Goal: Information Seeking & Learning: Find specific fact

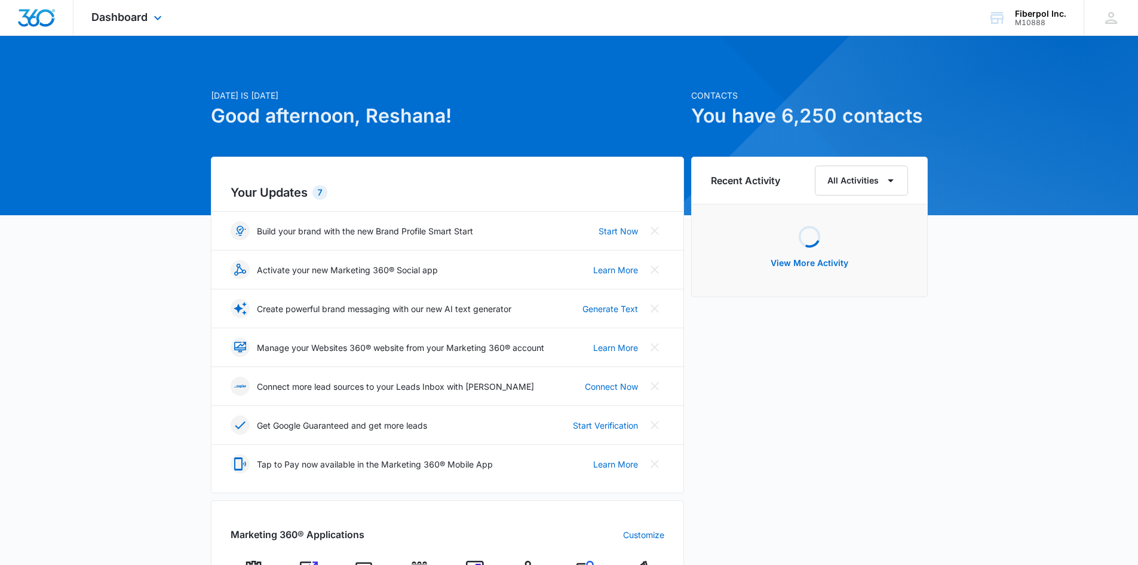
click at [152, 12] on div "Dashboard Apps Reputation Websites Forms CRM Email Social Content Ads Intellige…" at bounding box center [127, 17] width 109 height 35
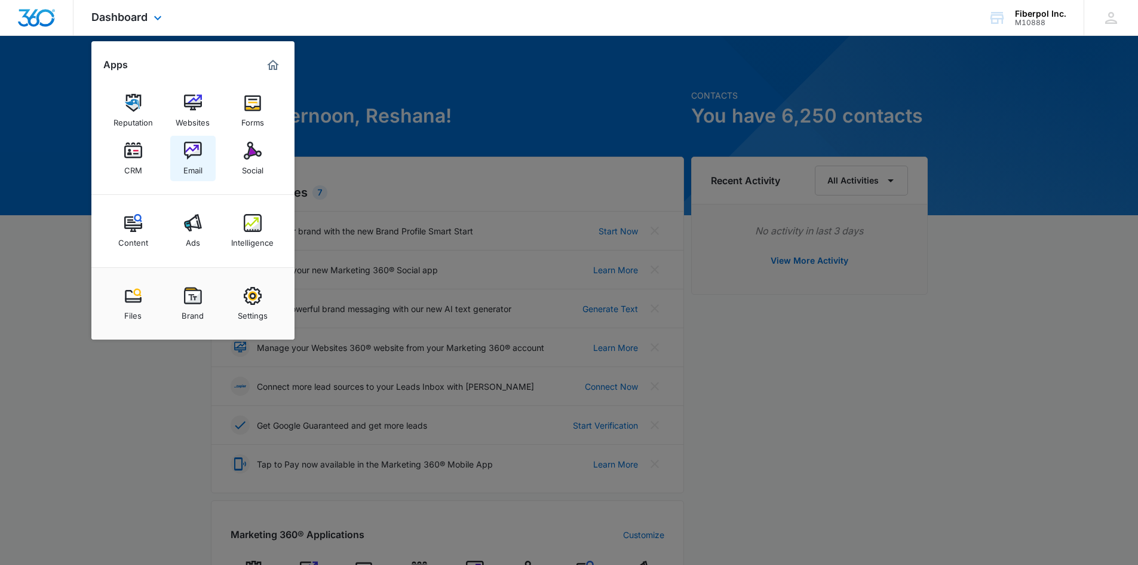
click at [202, 154] on link "Email" at bounding box center [192, 158] width 45 height 45
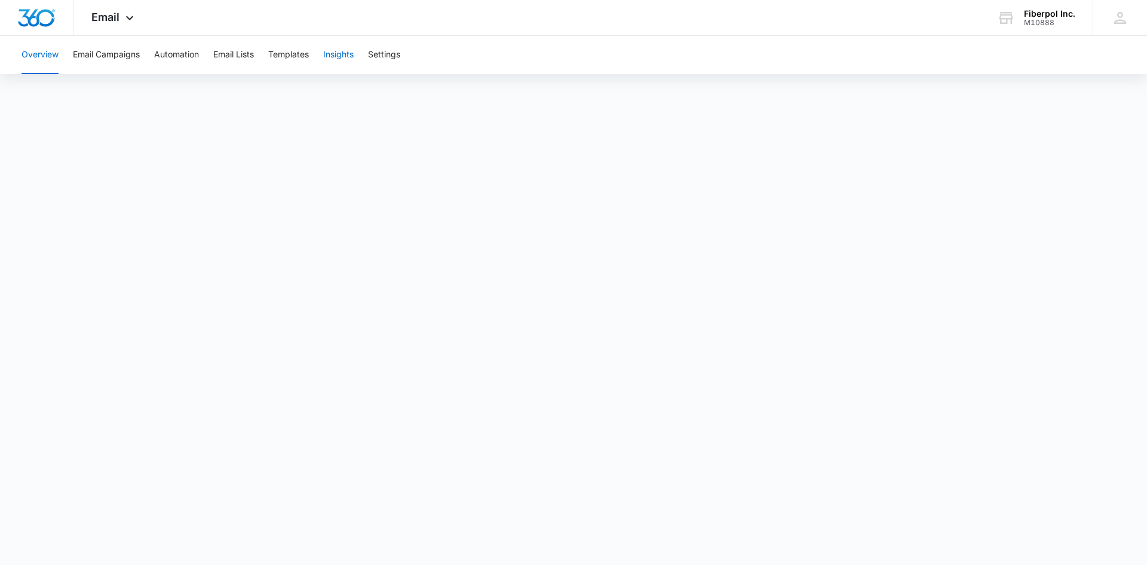
click at [338, 53] on button "Insights" at bounding box center [338, 55] width 30 height 38
click at [117, 19] on span "Email" at bounding box center [105, 17] width 28 height 13
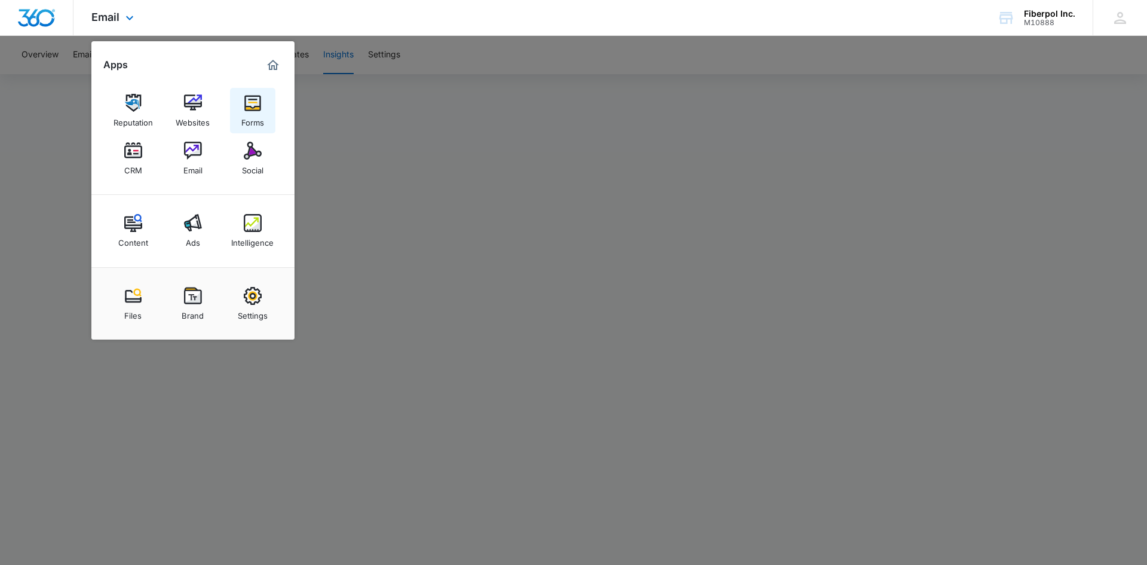
click at [258, 122] on div "Forms" at bounding box center [252, 120] width 23 height 16
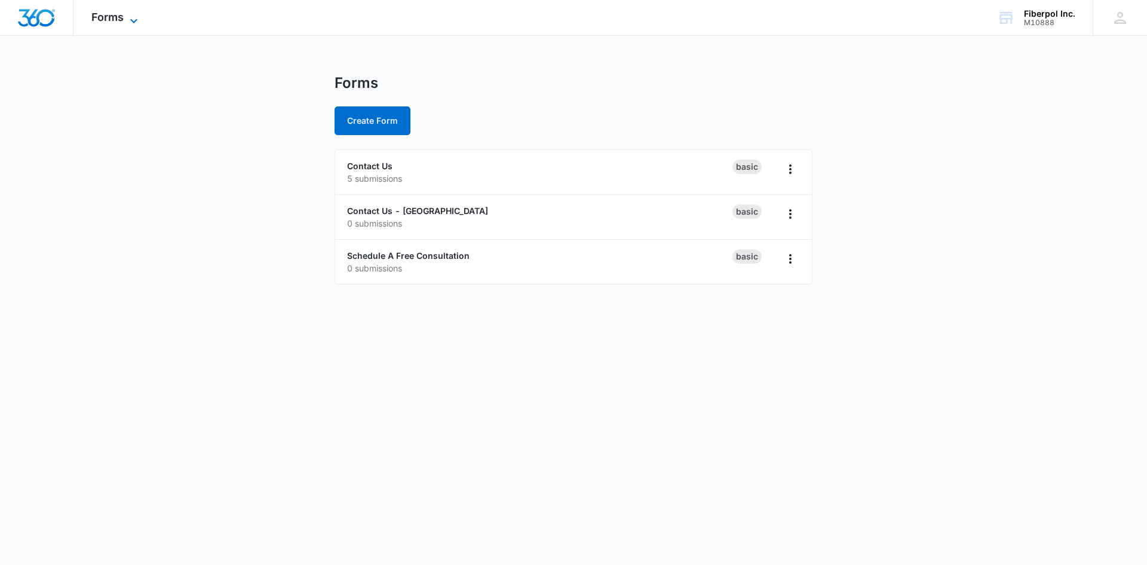
click at [128, 19] on icon at bounding box center [134, 21] width 14 height 14
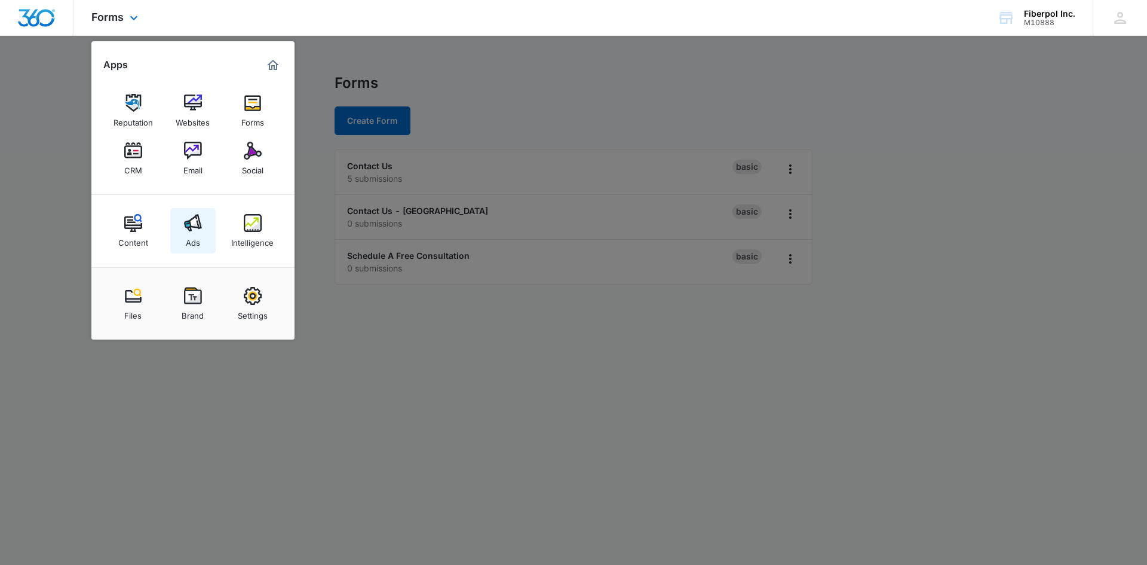
click at [200, 219] on img at bounding box center [193, 223] width 18 height 18
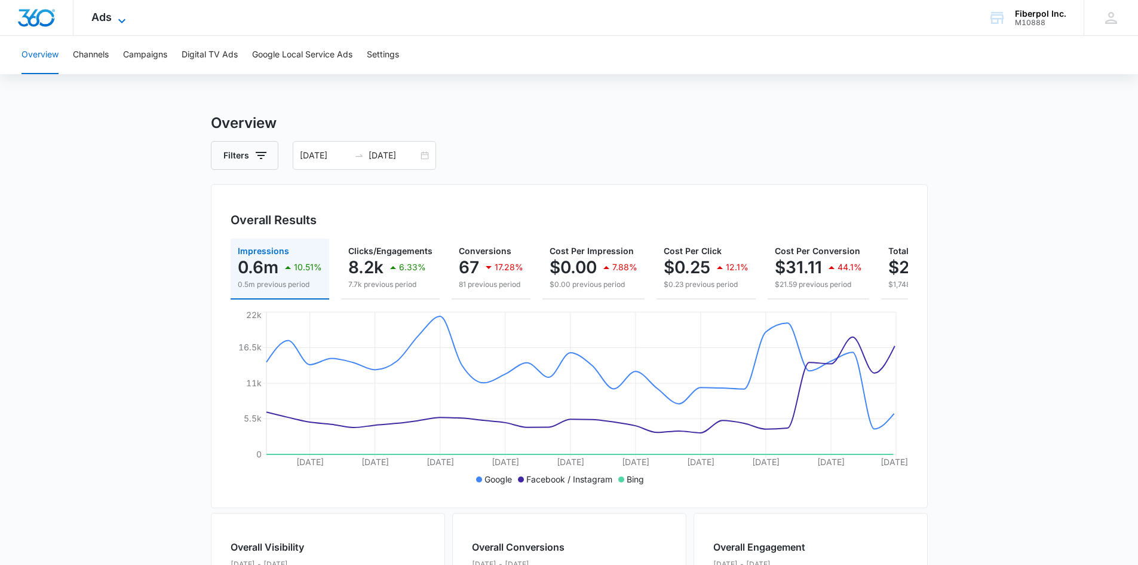
click at [122, 22] on icon at bounding box center [122, 21] width 14 height 14
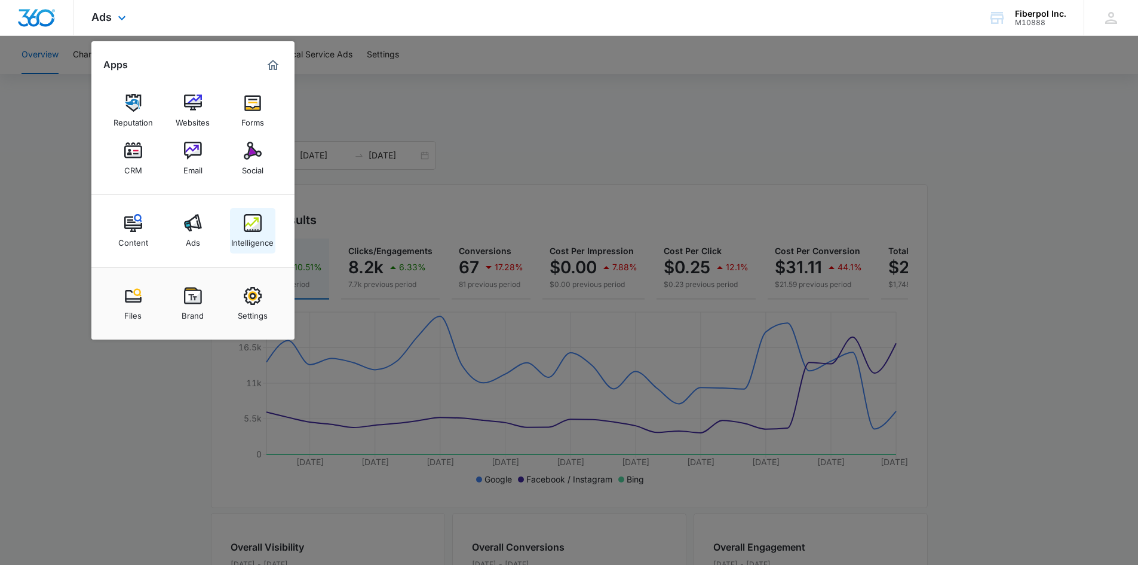
click at [250, 232] on div "Intelligence" at bounding box center [252, 240] width 42 height 16
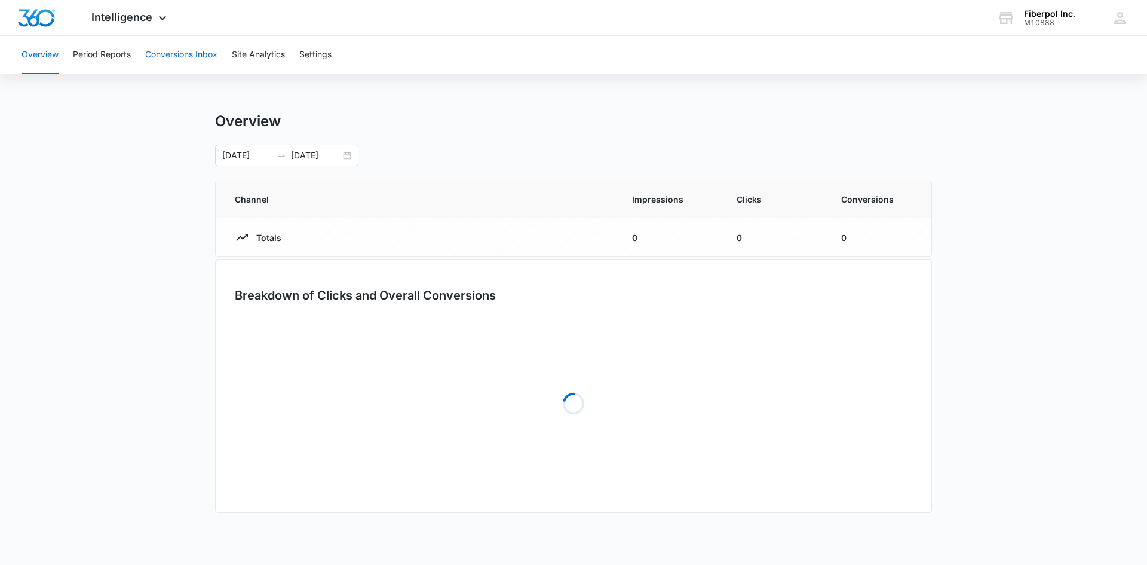
click at [203, 54] on button "Conversions Inbox" at bounding box center [181, 55] width 72 height 38
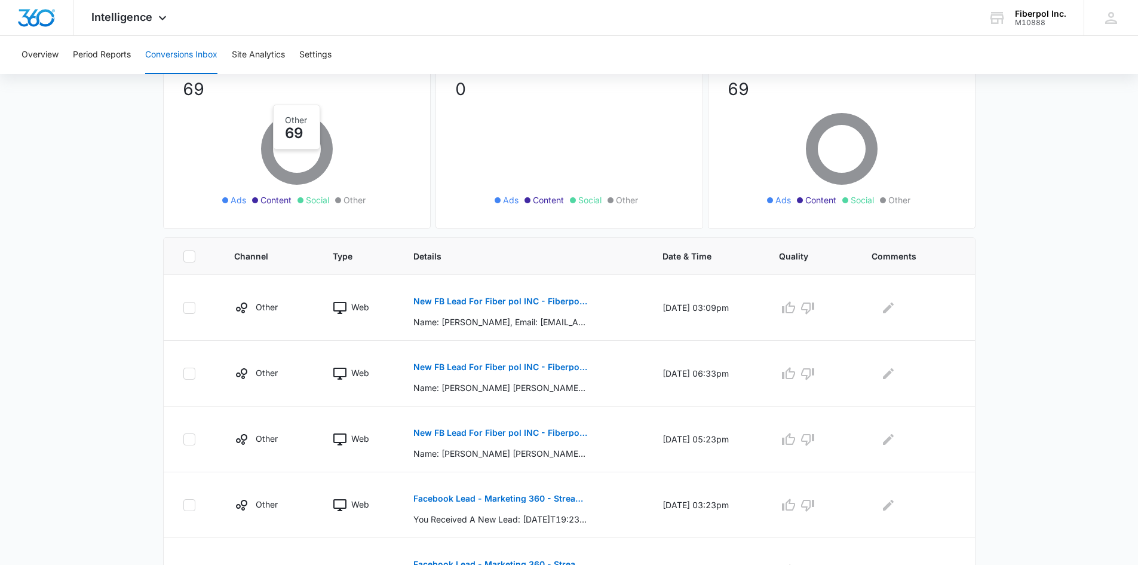
scroll to position [239, 0]
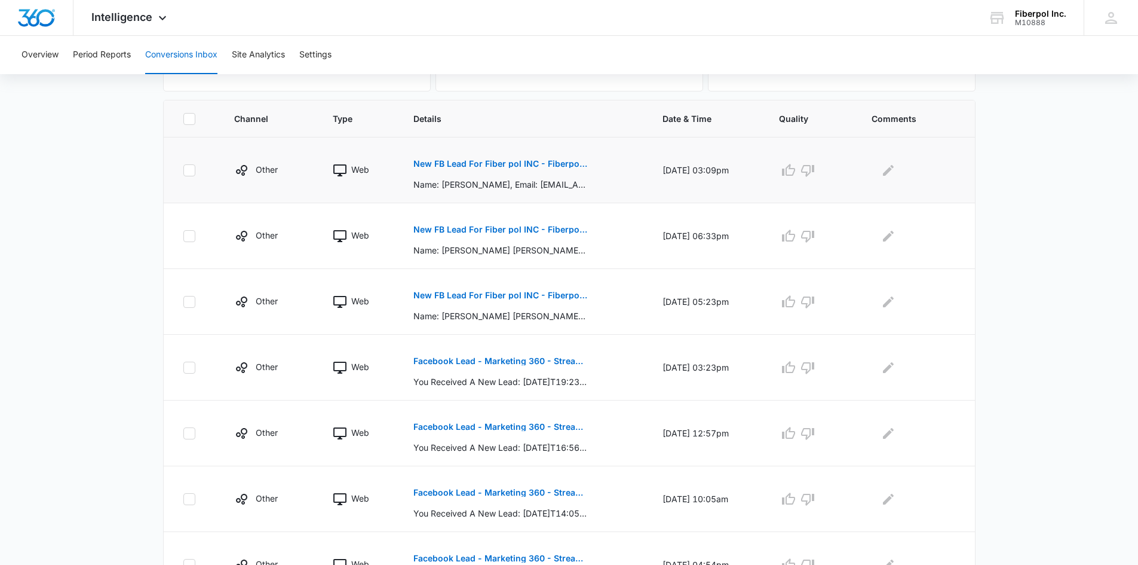
click at [495, 166] on p "New FB Lead For Fiber pol INC - Fiberpol Kitchen Transformation Lead Form" at bounding box center [501, 164] width 174 height 8
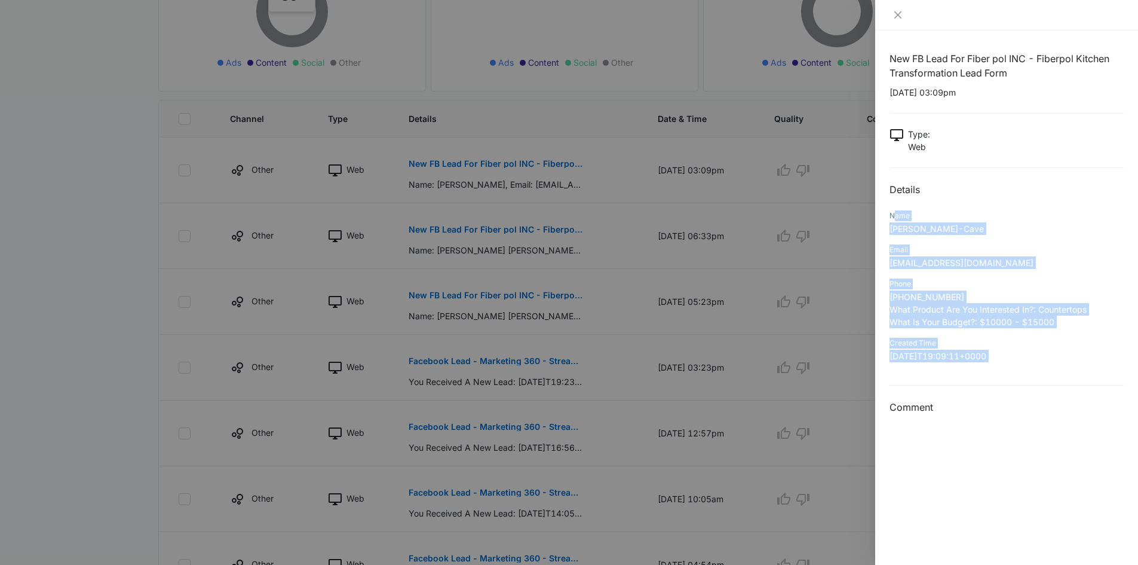
drag, startPoint x: 893, startPoint y: 215, endPoint x: 1027, endPoint y: 373, distance: 207.3
click at [1027, 373] on div "New FB Lead For Fiber pol INC - Fiberpol Kitchen Transformation Lead Form [DATE…" at bounding box center [1007, 232] width 234 height 363
click at [914, 237] on div "Name [PERSON_NAME]" at bounding box center [1007, 226] width 234 height 34
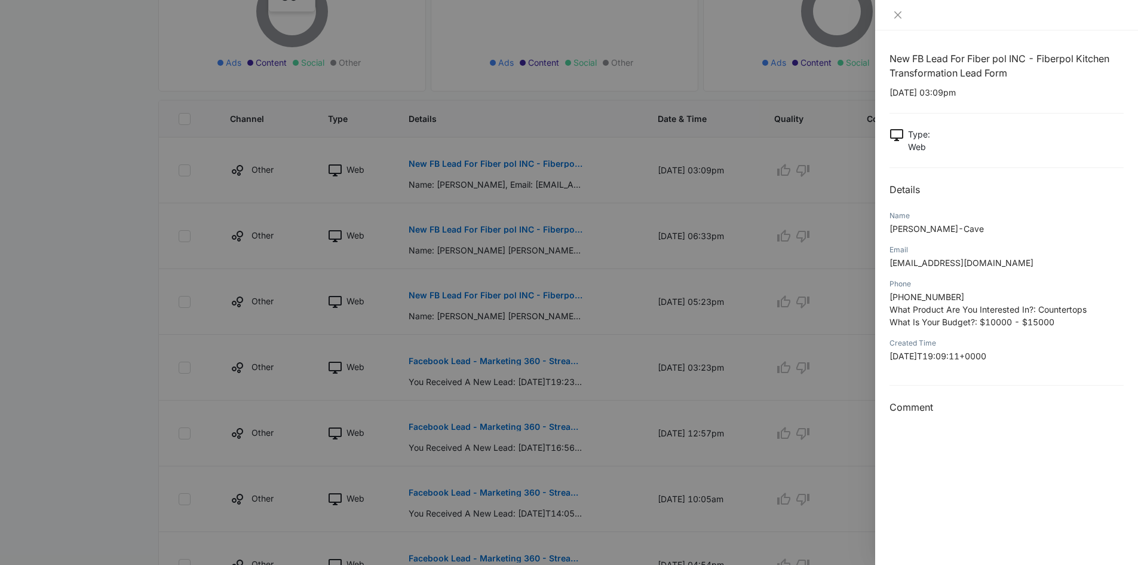
drag, startPoint x: 890, startPoint y: 210, endPoint x: 1030, endPoint y: 370, distance: 212.6
click at [1030, 370] on div "New FB Lead For Fiber pol INC - Fiberpol Kitchen Transformation Lead Form [DATE…" at bounding box center [1007, 232] width 234 height 363
copy div "Name [PERSON_NAME]-Cave Email [EMAIL_ADDRESS][DOMAIN_NAME] Phone [PHONE_NUMBER]…"
click at [936, 180] on div "New FB Lead For Fiber pol INC - Fiberpol Kitchen Transformation Lead Form [DATE…" at bounding box center [1007, 232] width 234 height 363
click at [513, 213] on div at bounding box center [569, 282] width 1138 height 565
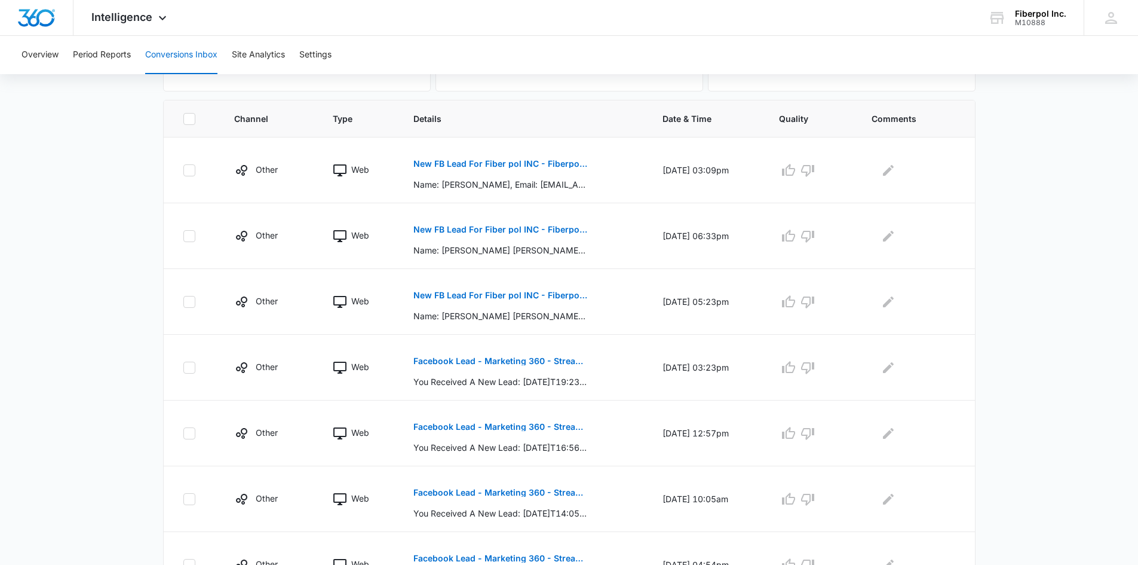
click at [513, 229] on p "New FB Lead For Fiber pol INC - Fiberpol Kitchen Transformation Lead Form" at bounding box center [501, 229] width 174 height 8
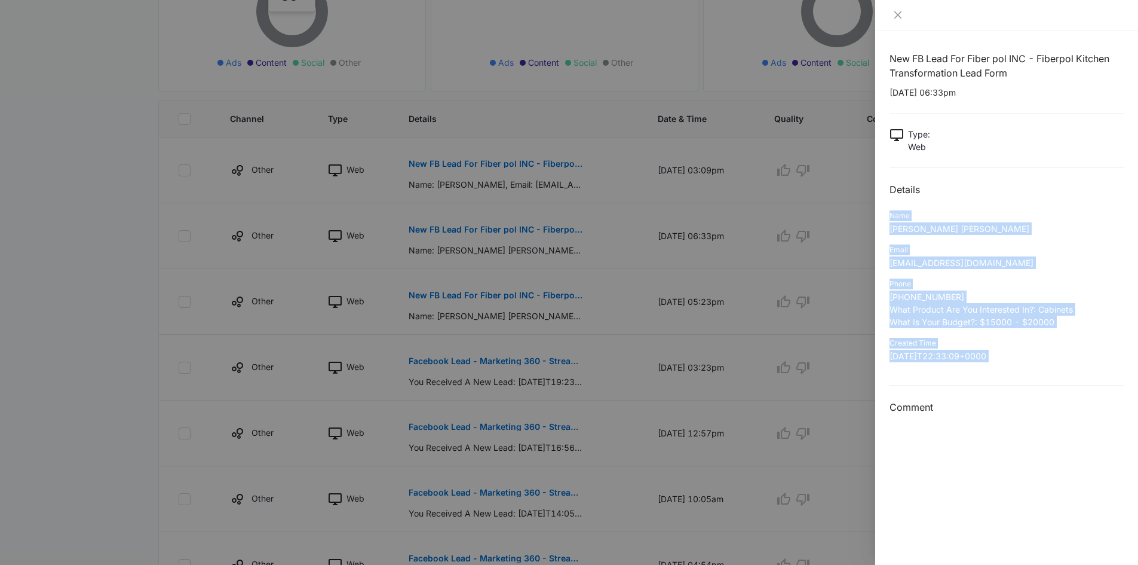
drag, startPoint x: 890, startPoint y: 211, endPoint x: 1025, endPoint y: 375, distance: 212.7
click at [1025, 375] on div "New FB Lead For Fiber pol INC - Fiberpol Kitchen Transformation Lead Form [DATE…" at bounding box center [1007, 232] width 234 height 363
copy div "Name [PERSON_NAME] [PERSON_NAME] Email [PERSON_NAME][EMAIL_ADDRESS][DOMAIN_NAME…"
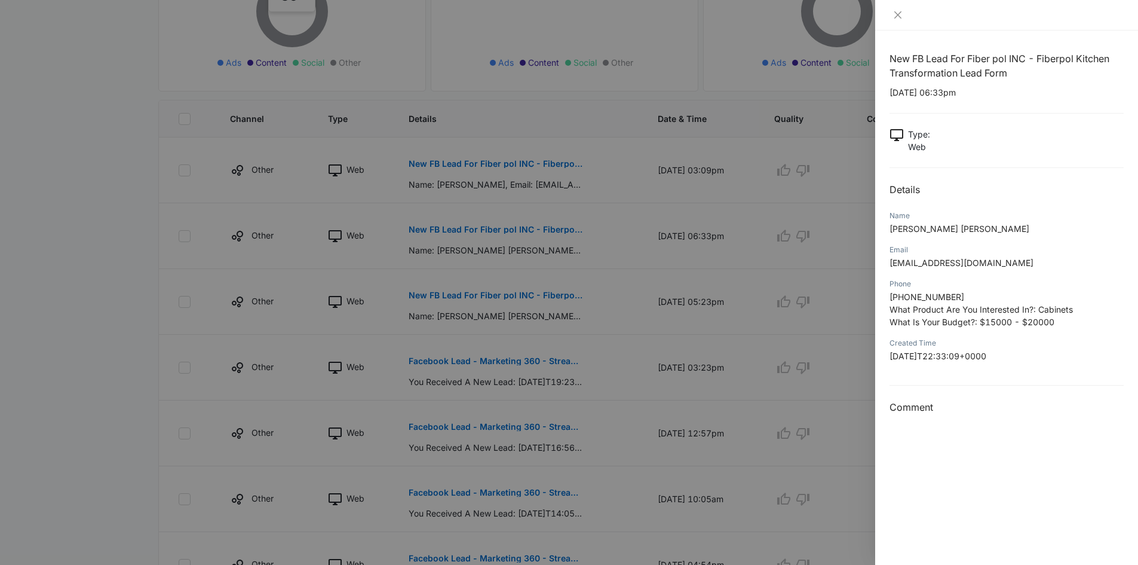
click at [453, 251] on div at bounding box center [569, 282] width 1138 height 565
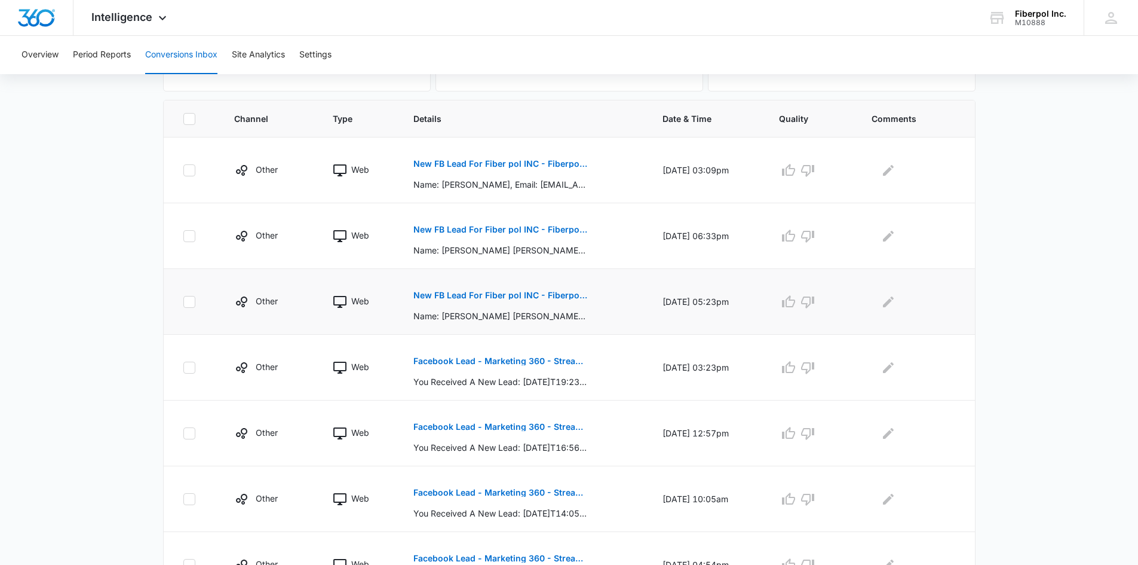
click at [480, 291] on p "New FB Lead For Fiber pol INC - Fiberpol Kitchen Transformation Lead Form" at bounding box center [501, 295] width 174 height 8
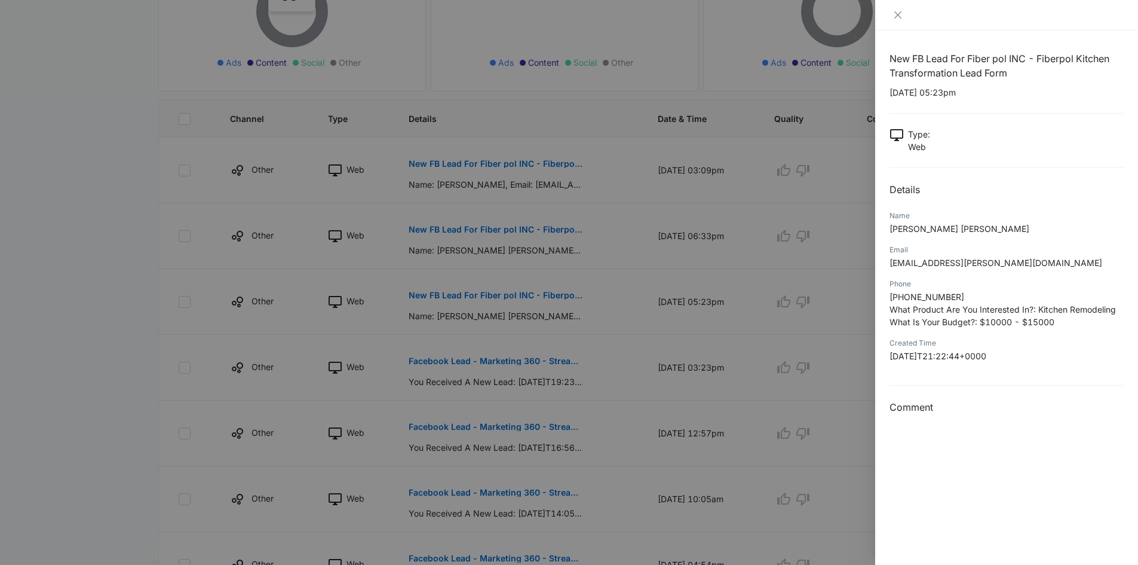
drag, startPoint x: 890, startPoint y: 211, endPoint x: 1076, endPoint y: 359, distance: 237.8
click at [1076, 359] on div "New FB Lead For Fiber pol INC - Fiberpol Kitchen Transformation Lead Form [DATE…" at bounding box center [1007, 232] width 234 height 363
copy div "Name [PERSON_NAME] [PERSON_NAME] Email [EMAIL_ADDRESS][PERSON_NAME][DOMAIN_NAME…"
click at [522, 294] on div at bounding box center [569, 282] width 1138 height 565
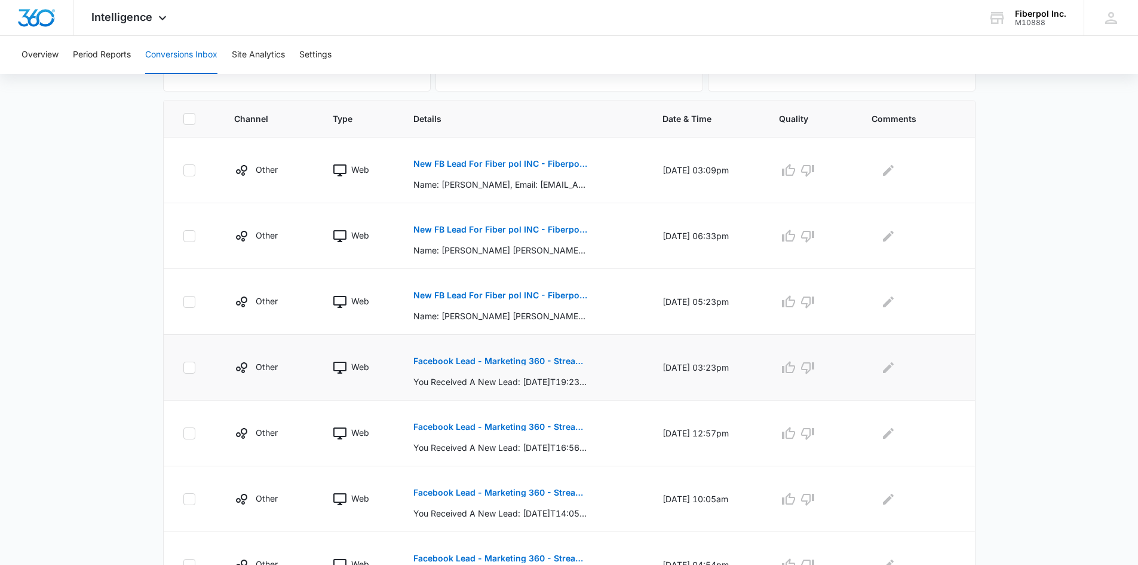
click at [534, 360] on p "Facebook Lead - Marketing 360 - Streamline Form" at bounding box center [501, 361] width 174 height 8
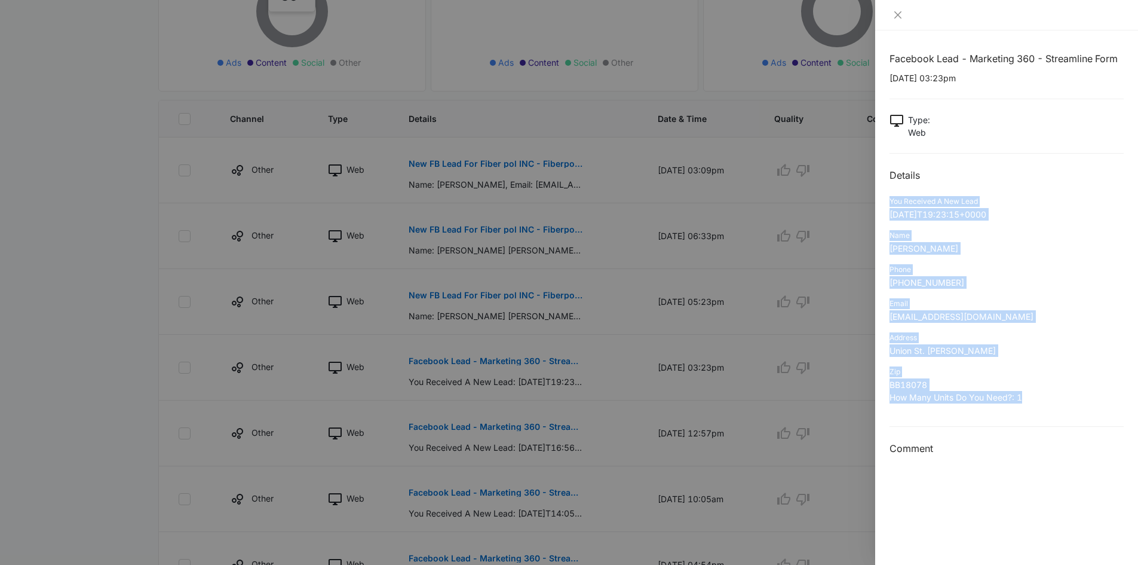
drag, startPoint x: 890, startPoint y: 199, endPoint x: 1061, endPoint y: 401, distance: 264.2
click at [1061, 401] on div "Facebook Lead - Marketing 360 - Streamline Form [DATE] 03:23pm Type : Web Detai…" at bounding box center [1007, 253] width 234 height 405
copy div "You Received A New Lead [DATE]T19:23:15+0000 Name [PERSON_NAME] Phone [PHONE_NU…"
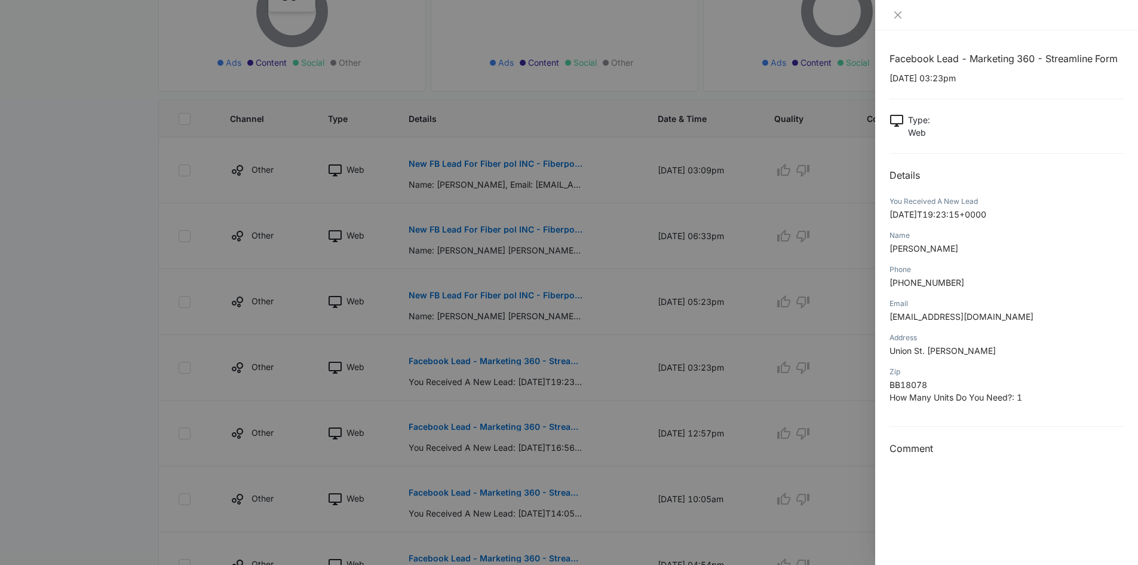
click at [507, 354] on div at bounding box center [569, 282] width 1138 height 565
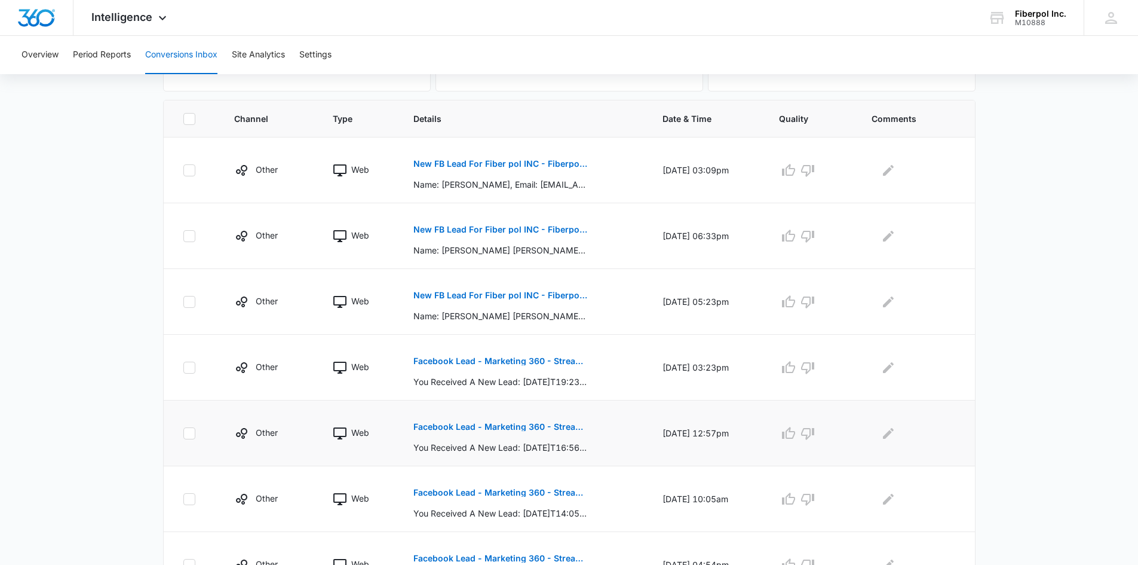
click at [550, 425] on p "Facebook Lead - Marketing 360 - Streamline Form" at bounding box center [501, 426] width 174 height 8
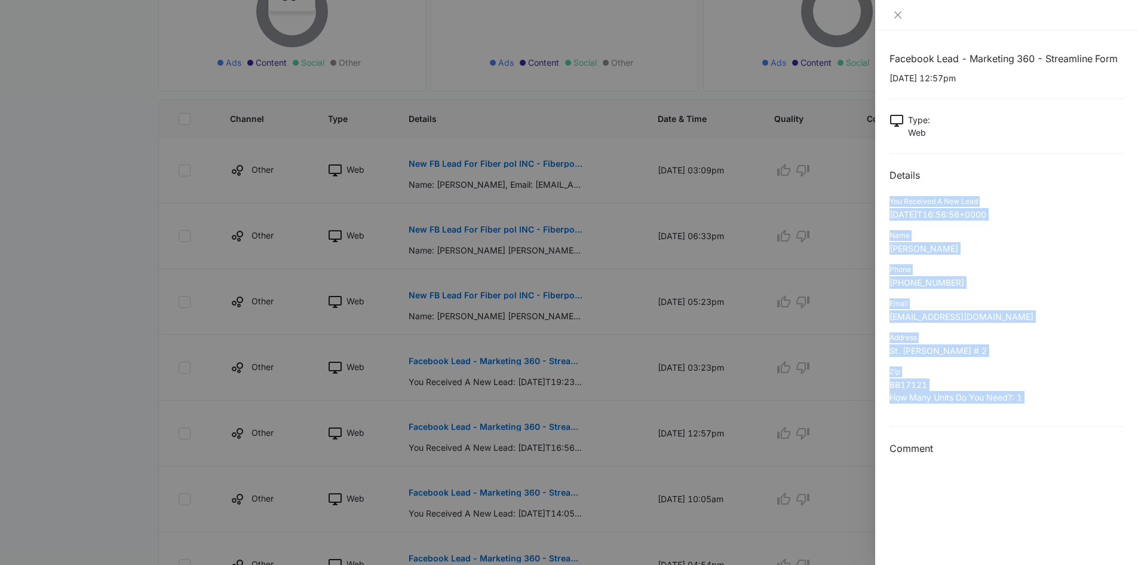
drag, startPoint x: 890, startPoint y: 198, endPoint x: 960, endPoint y: 368, distance: 183.3
click at [1022, 413] on div "Facebook Lead - Marketing 360 - Streamline Form [DATE] 12:57pm Type : Web Detai…" at bounding box center [1007, 253] width 234 height 405
copy div "You Received A New Lead [DATE]T16:56:56+0000 Name [PERSON_NAME] Phone [PHONE_NU…"
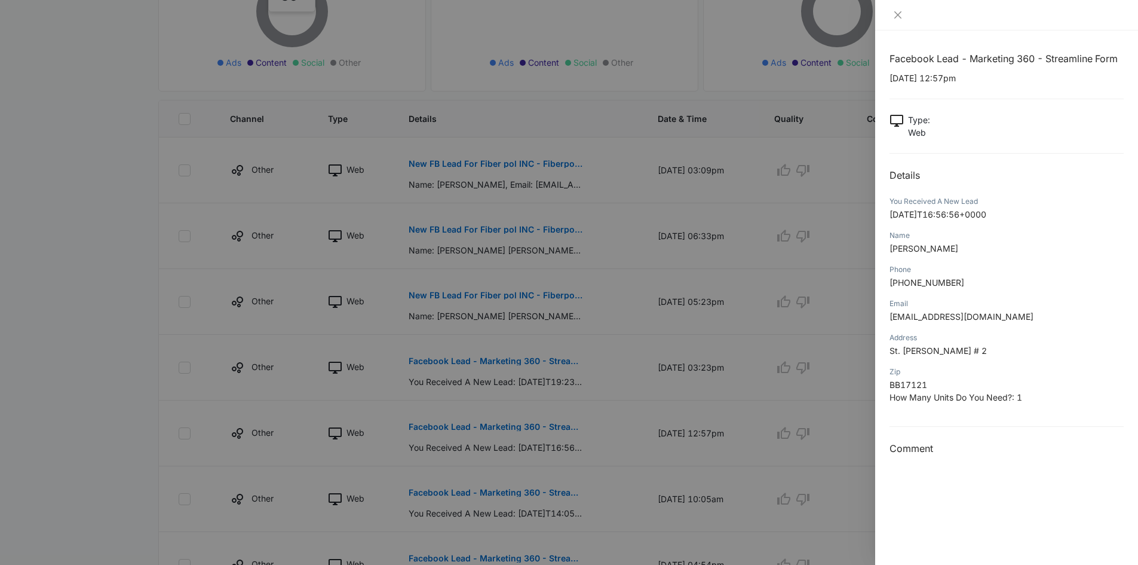
click at [507, 407] on div at bounding box center [569, 282] width 1138 height 565
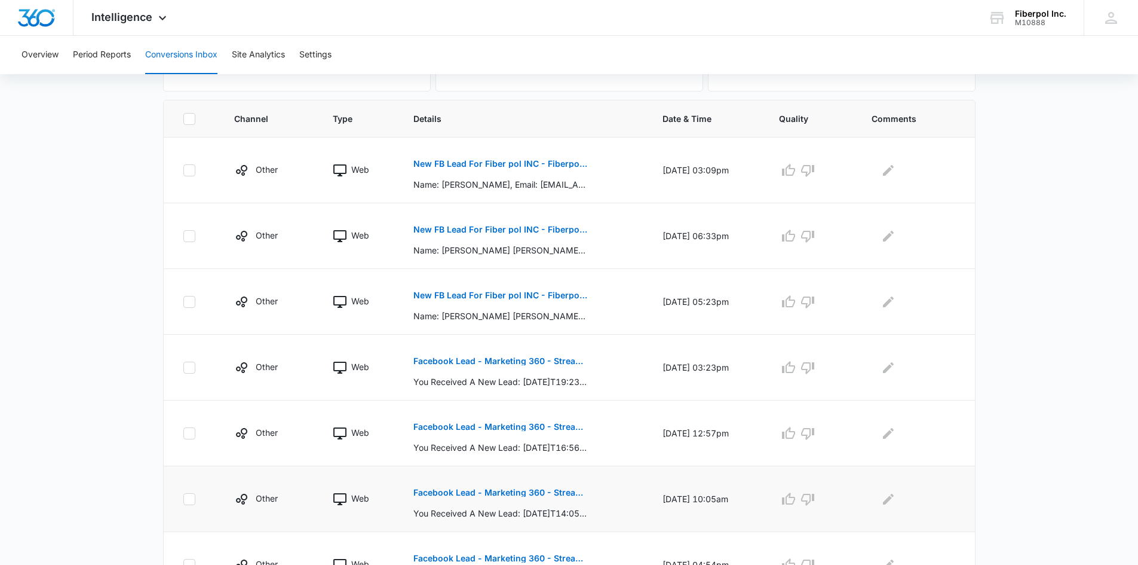
click at [542, 496] on p "Facebook Lead - Marketing 360 - Streamline Form" at bounding box center [501, 492] width 174 height 8
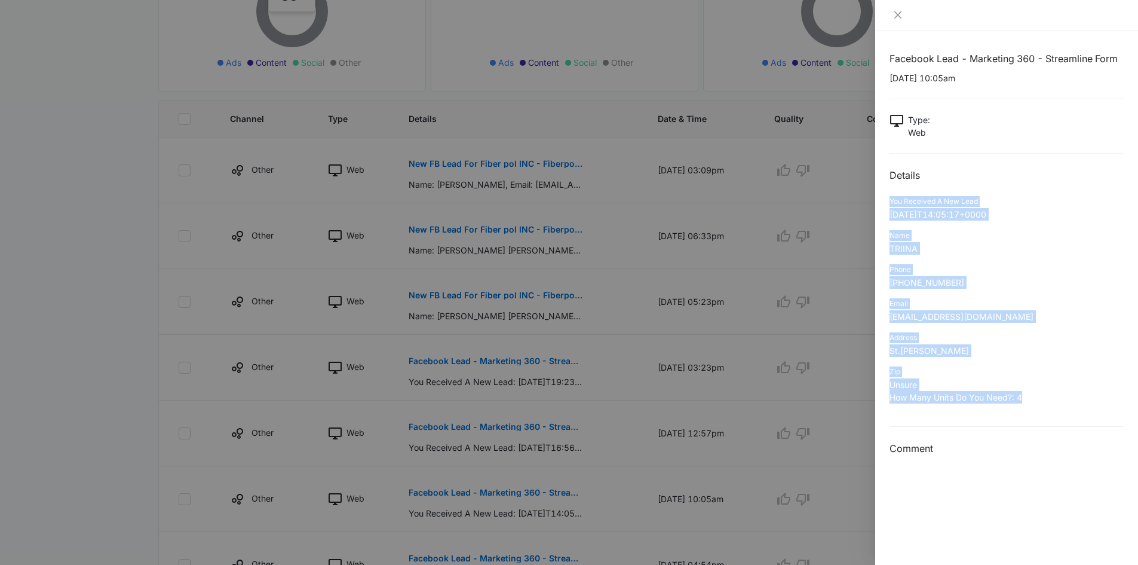
drag, startPoint x: 889, startPoint y: 201, endPoint x: 1043, endPoint y: 396, distance: 248.4
click at [1043, 396] on div "Facebook Lead - Marketing 360 - Streamline Form [DATE] 10:05am Type : Web Detai…" at bounding box center [1006, 297] width 263 height 534
copy div "You Received A New Lead [DATE]T14:05:17+0000 Name TRIINA Phone [PHONE_NUMBER] E…"
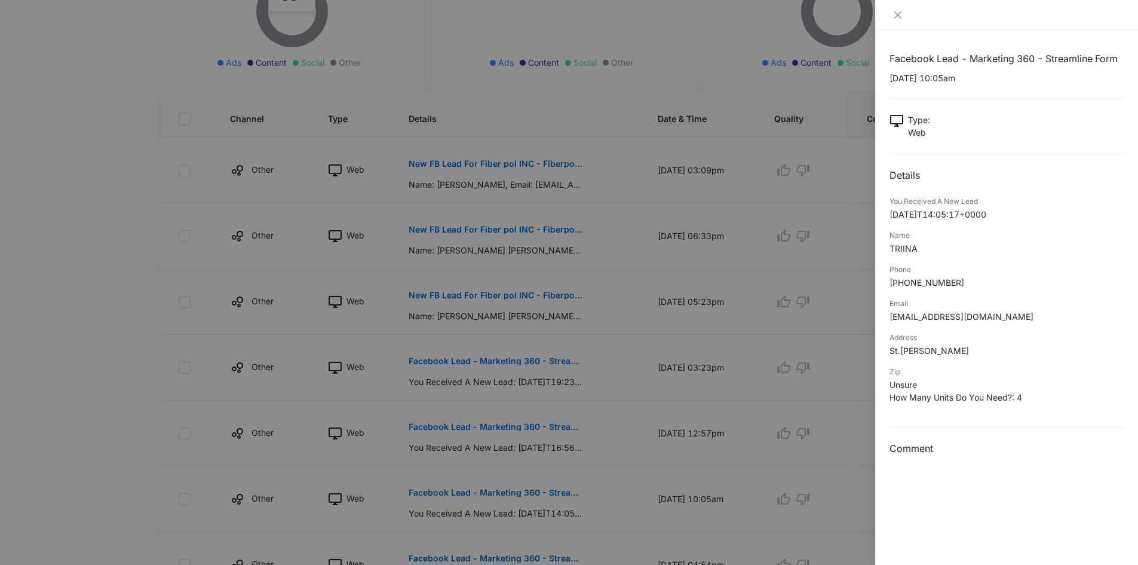
click at [593, 360] on div at bounding box center [569, 282] width 1138 height 565
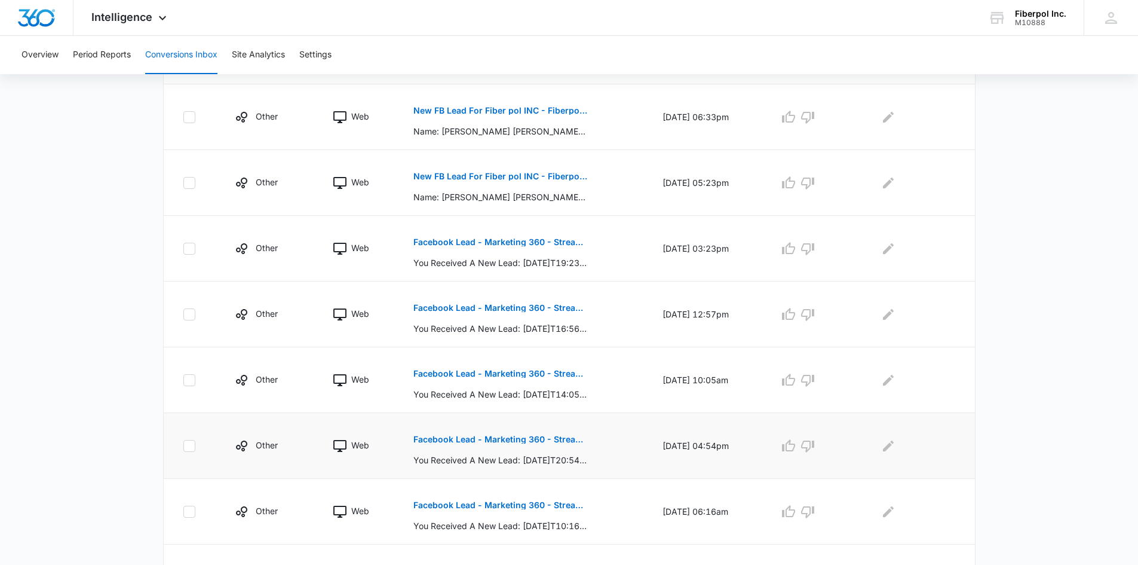
scroll to position [359, 0]
click at [549, 440] on p "Facebook Lead - Marketing 360 - Streamline Form" at bounding box center [501, 438] width 174 height 8
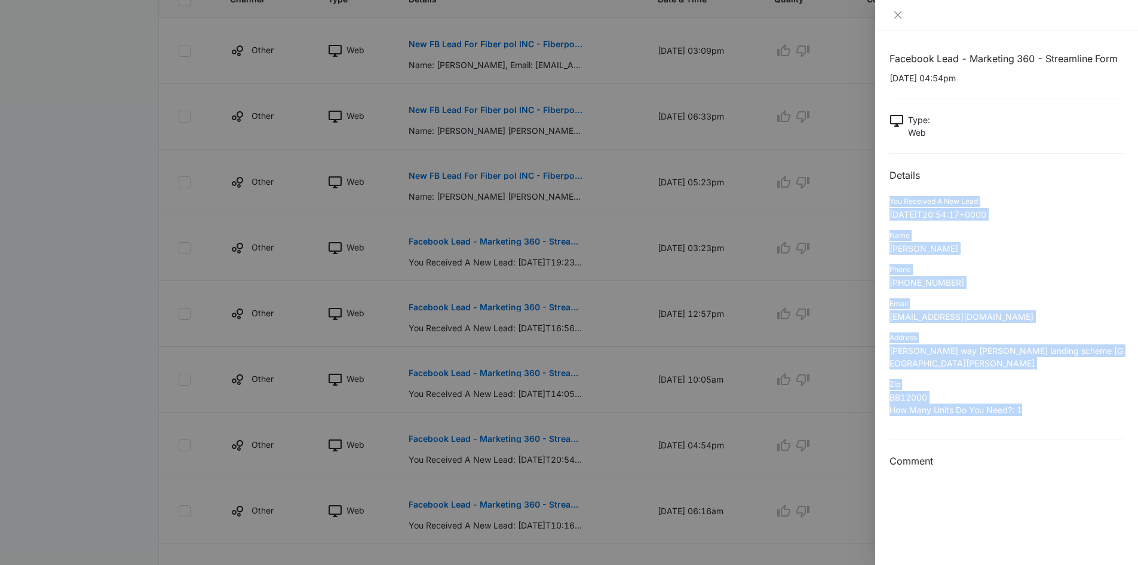
drag, startPoint x: 888, startPoint y: 195, endPoint x: 1064, endPoint y: 402, distance: 270.9
click at [1064, 402] on div "Facebook Lead - Marketing 360 - Streamline Form [DATE] 04:54pm Type : Web Detai…" at bounding box center [1006, 297] width 263 height 534
copy div "You Received A New Lead [DATE]T20:54:17+0000 Name [PERSON_NAME] Phone [PHONE_NU…"
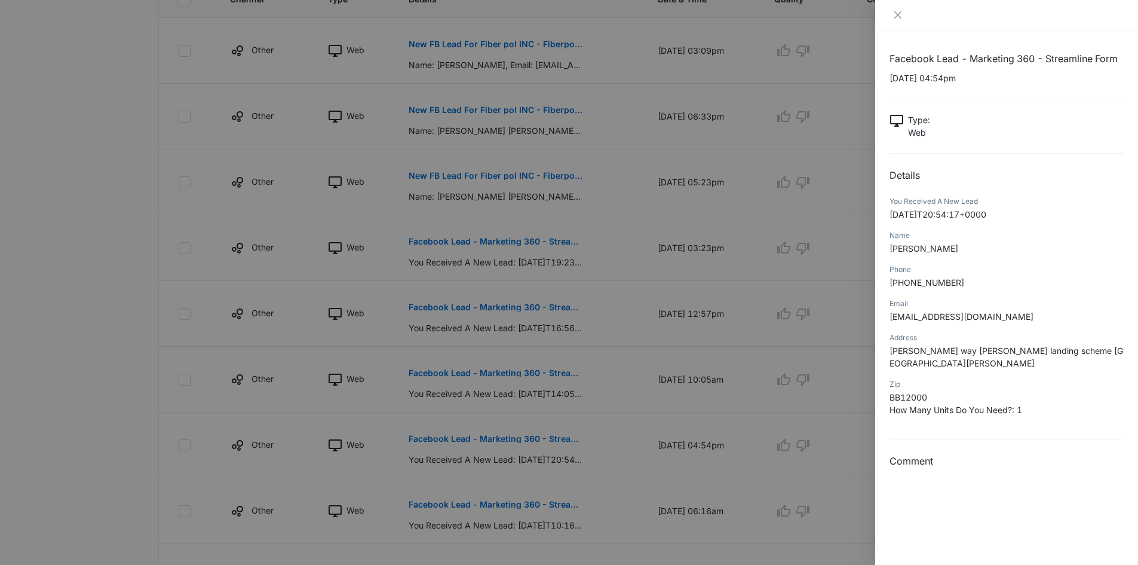
click at [615, 412] on div at bounding box center [569, 282] width 1138 height 565
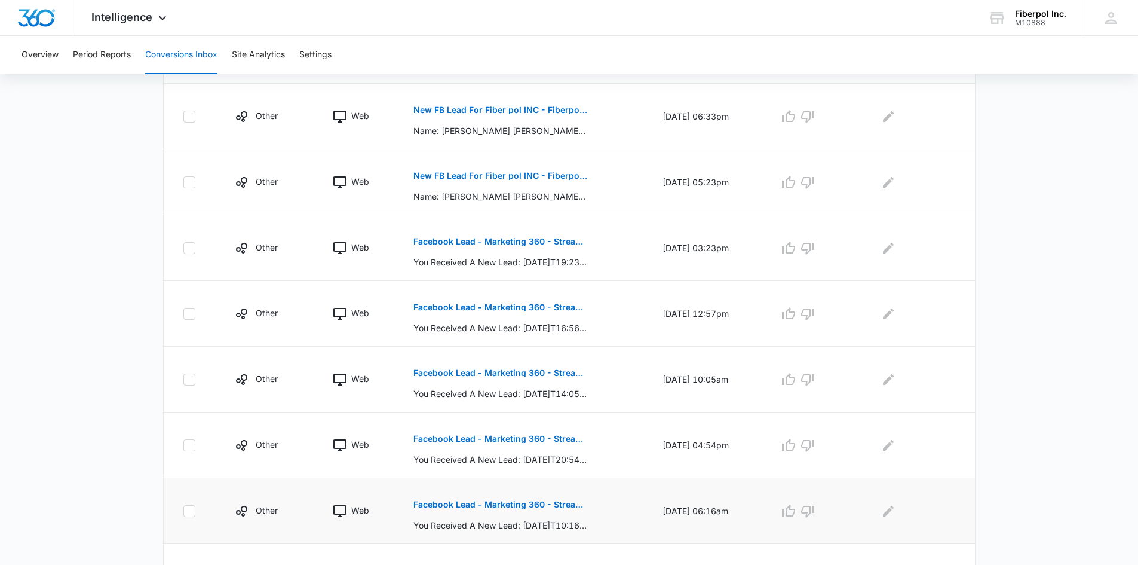
click at [566, 503] on p "Facebook Lead - Marketing 360 - Streamline Form" at bounding box center [501, 504] width 174 height 8
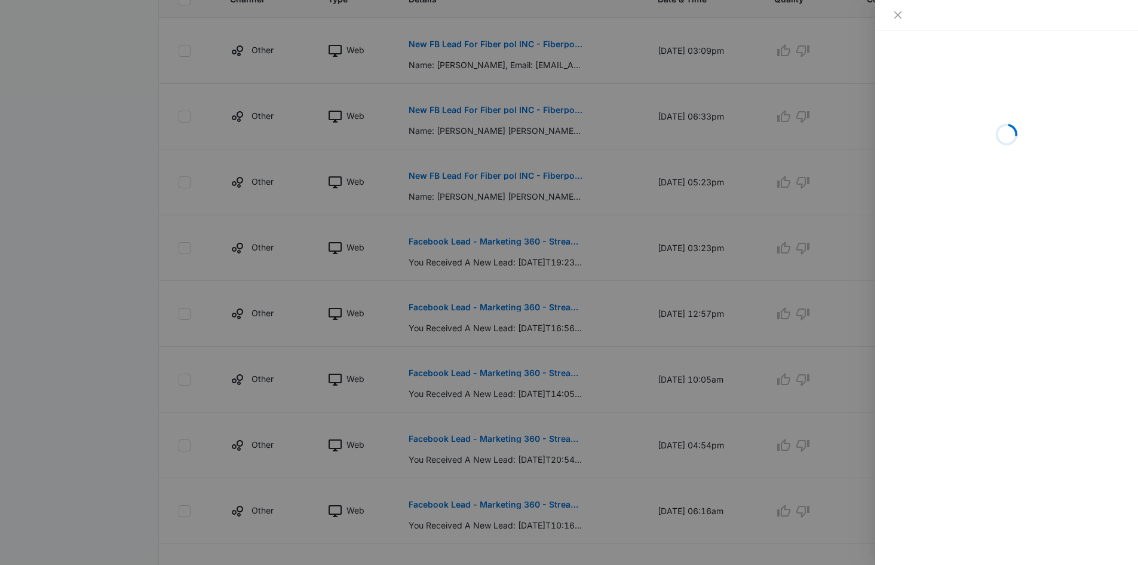
click at [603, 433] on div at bounding box center [569, 282] width 1138 height 565
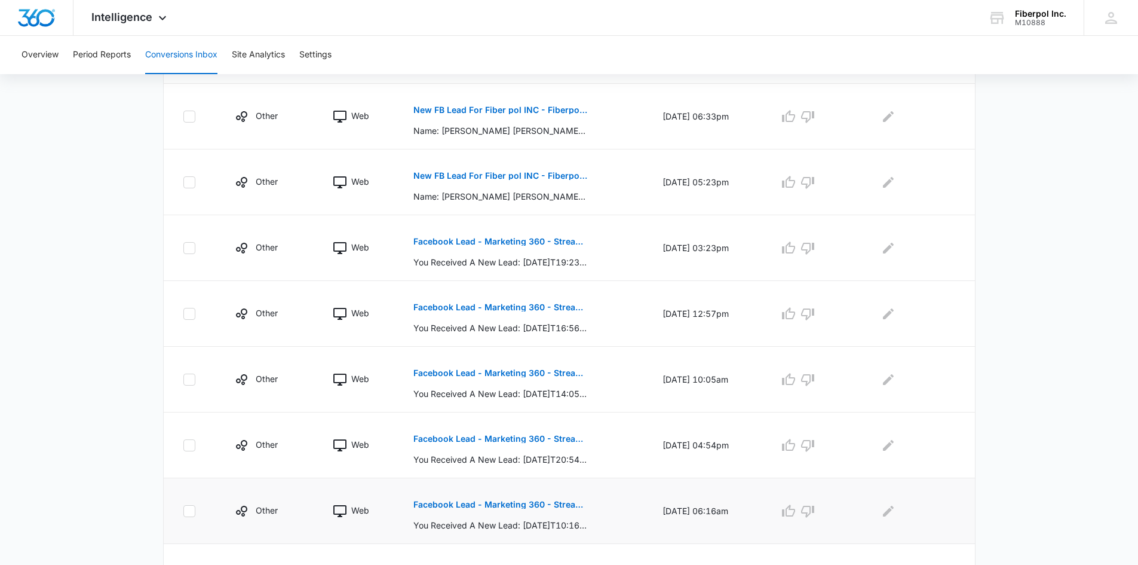
click at [578, 504] on p "Facebook Lead - Marketing 360 - Streamline Form" at bounding box center [501, 504] width 174 height 8
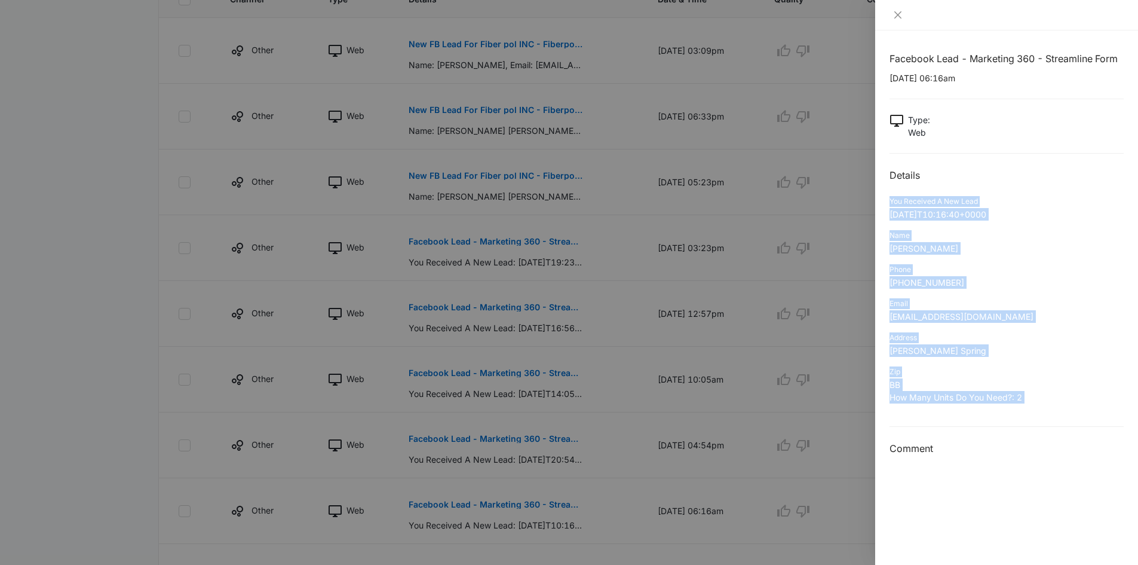
drag, startPoint x: 890, startPoint y: 197, endPoint x: 1037, endPoint y: 413, distance: 260.7
click at [1037, 413] on div "Facebook Lead - Marketing 360 - Streamline Form [DATE] 06:16am Type : Web Detai…" at bounding box center [1007, 253] width 234 height 405
copy div "You Received A New Lead [DATE]T10:16:40+0000 Name [PERSON_NAME] Phone [PHONE_NU…"
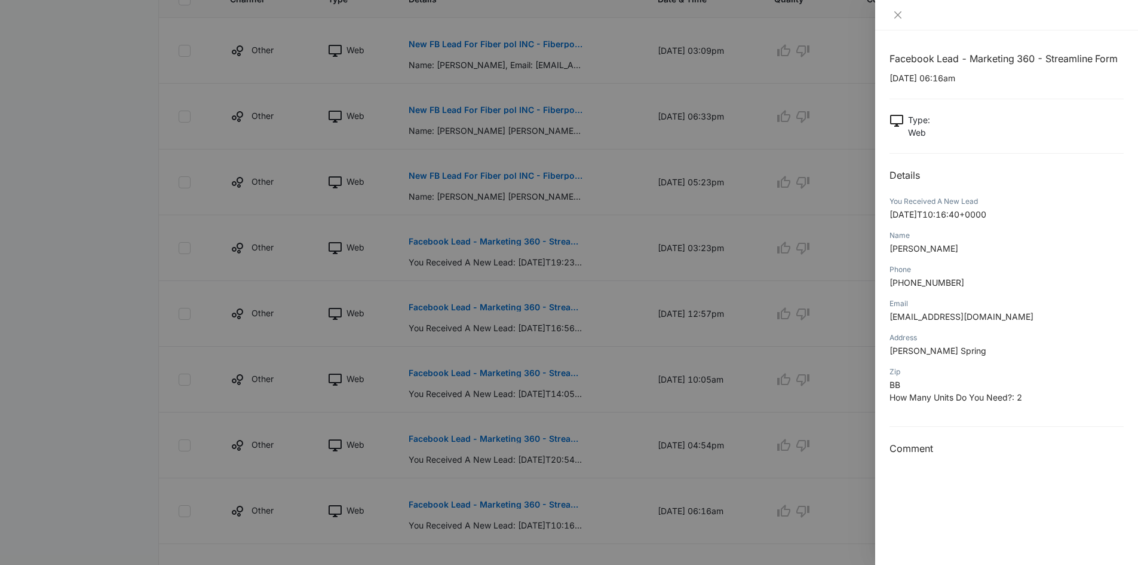
click at [975, 428] on div "Facebook Lead - Marketing 360 - Streamline Form [DATE] 06:16am Type : Web Detai…" at bounding box center [1007, 253] width 234 height 405
click at [607, 425] on div at bounding box center [569, 282] width 1138 height 565
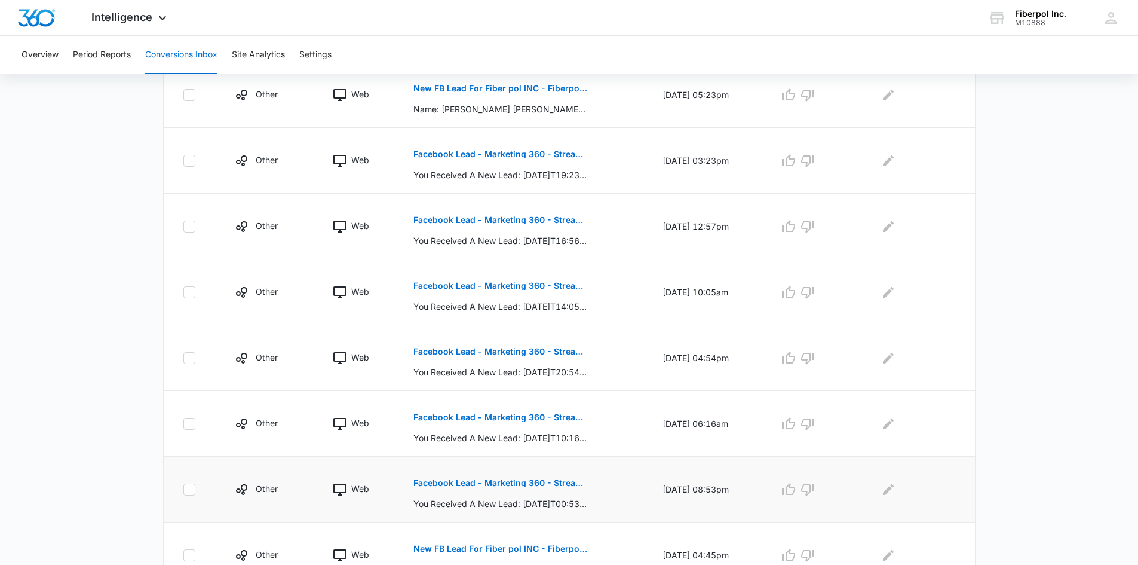
scroll to position [478, 0]
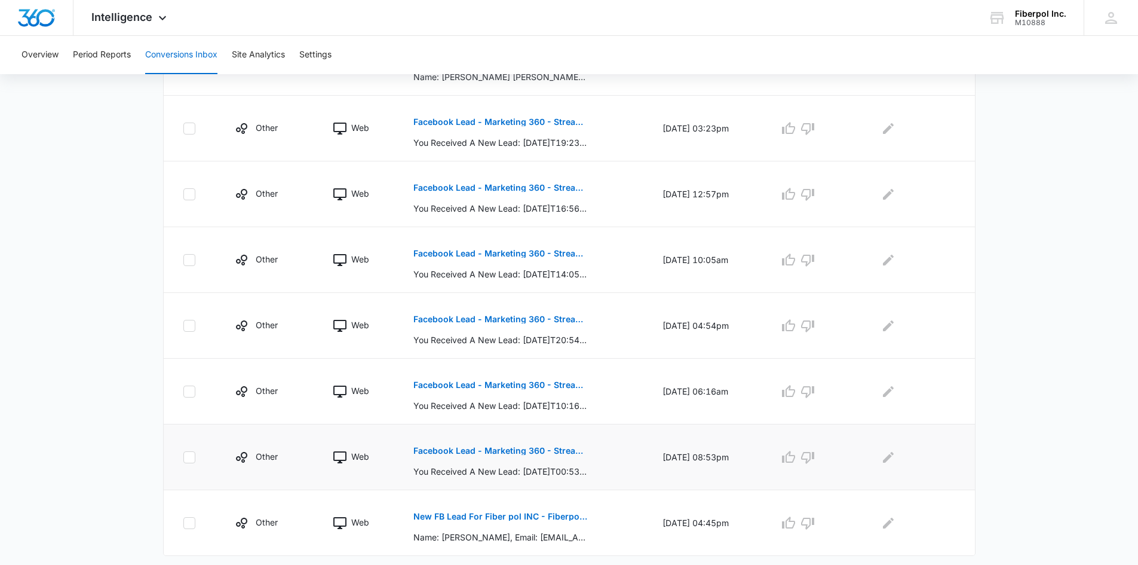
click at [551, 455] on button "Facebook Lead - Marketing 360 - Streamline Form" at bounding box center [501, 450] width 174 height 29
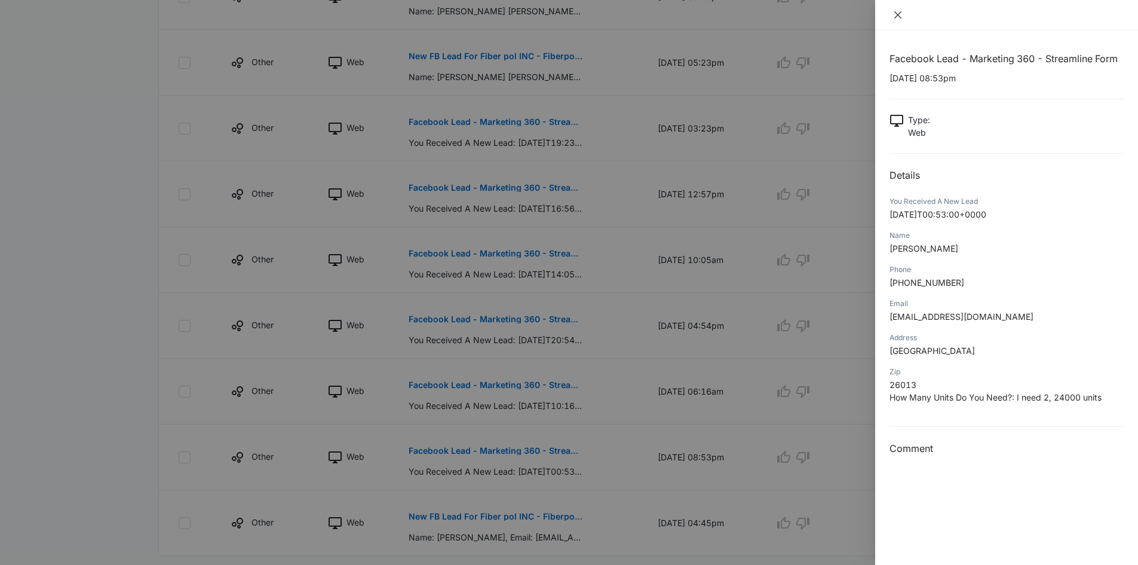
drag, startPoint x: 895, startPoint y: 12, endPoint x: 890, endPoint y: 15, distance: 6.2
click at [895, 13] on icon "close" at bounding box center [898, 14] width 7 height 7
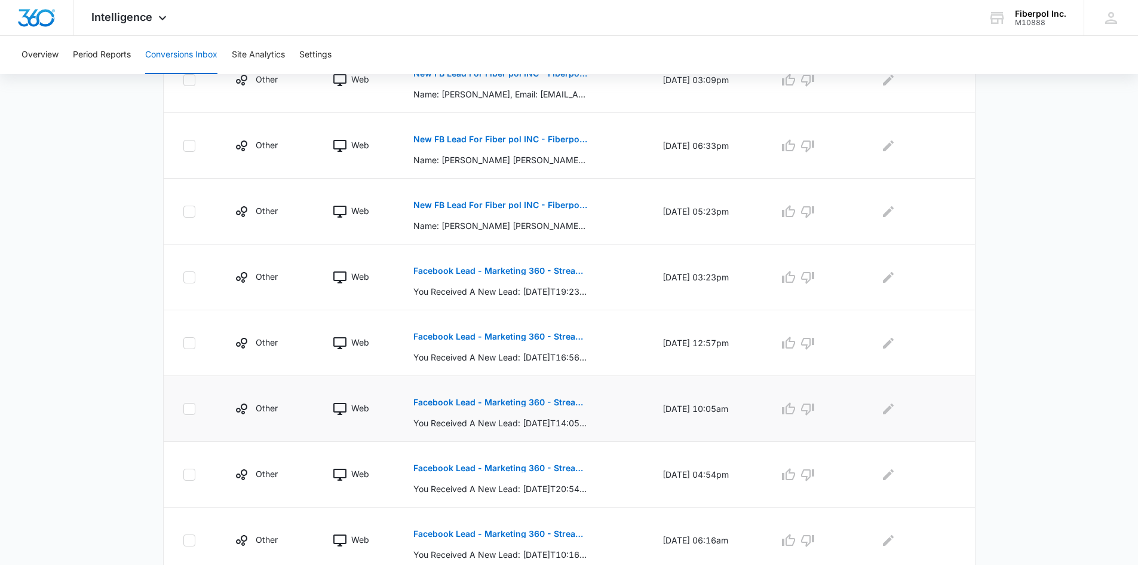
scroll to position [418, 0]
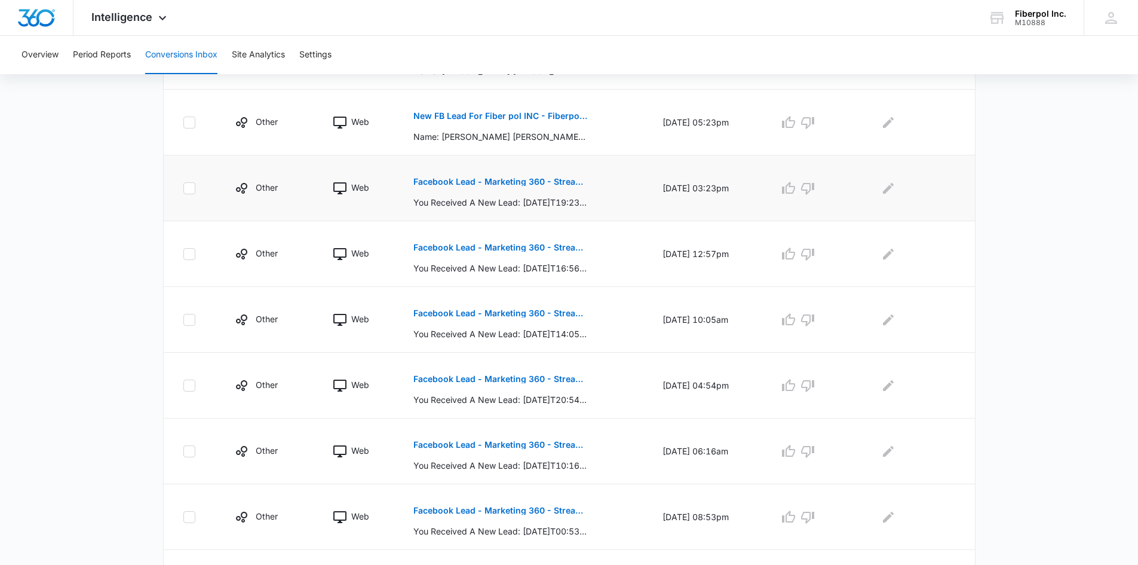
click at [526, 179] on p "Facebook Lead - Marketing 360 - Streamline Form" at bounding box center [501, 181] width 174 height 8
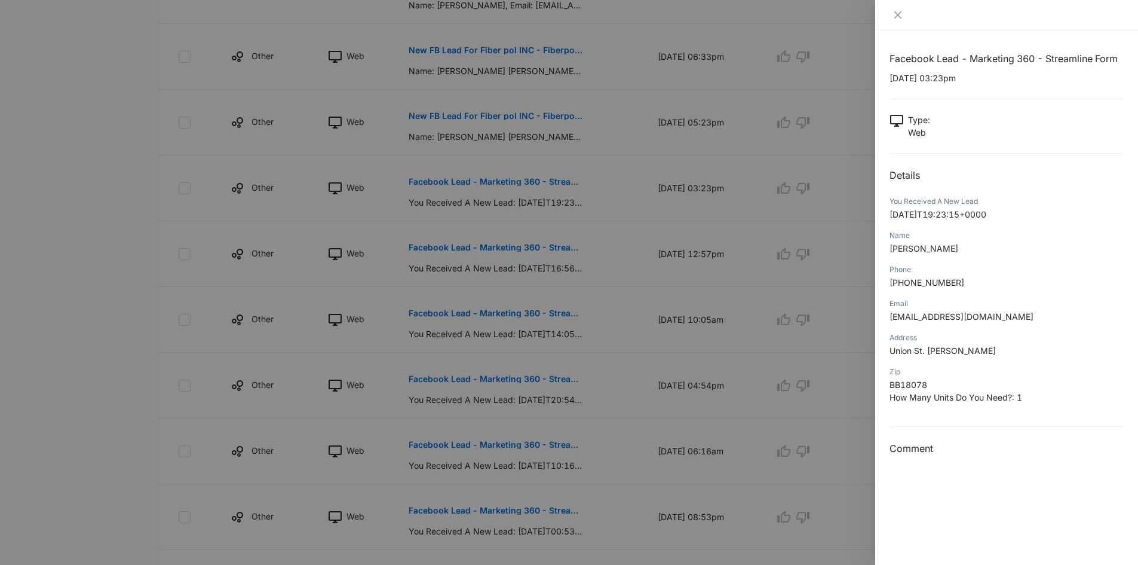
click at [523, 271] on div at bounding box center [569, 282] width 1138 height 565
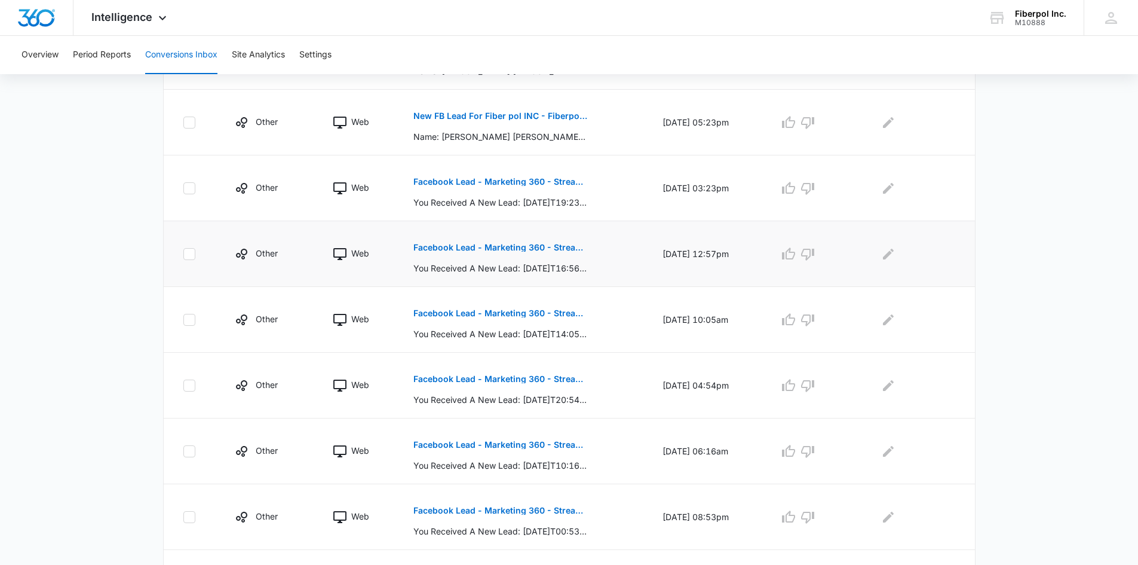
click at [526, 243] on p "Facebook Lead - Marketing 360 - Streamline Form" at bounding box center [501, 247] width 174 height 8
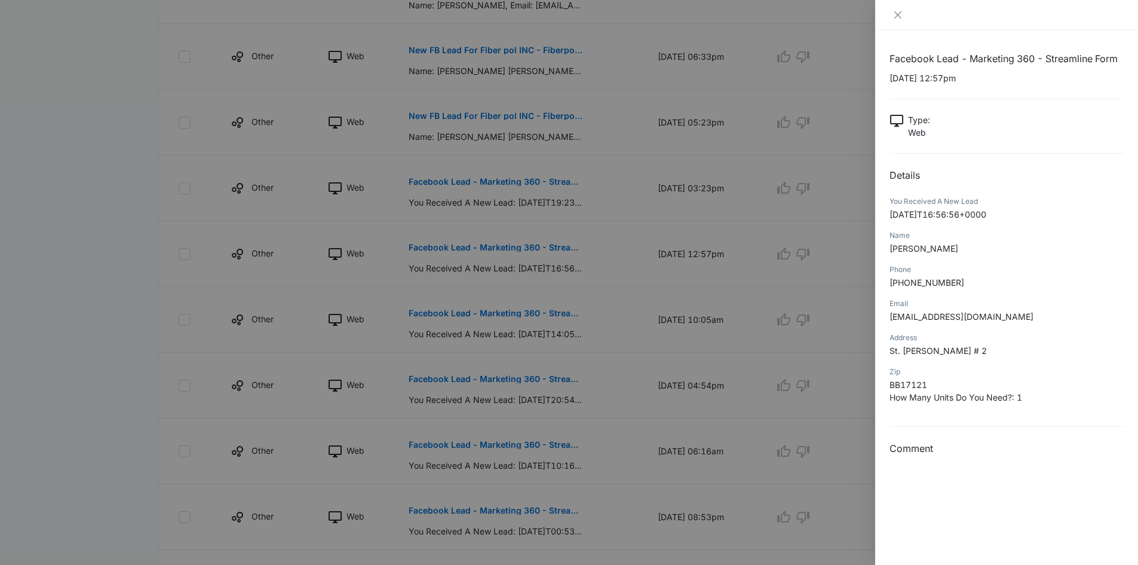
click at [1026, 106] on div "Facebook Lead - Marketing 360 - Streamline Form [DATE] 12:57pm Type : Web Detai…" at bounding box center [1007, 253] width 234 height 405
click at [460, 133] on div at bounding box center [569, 282] width 1138 height 565
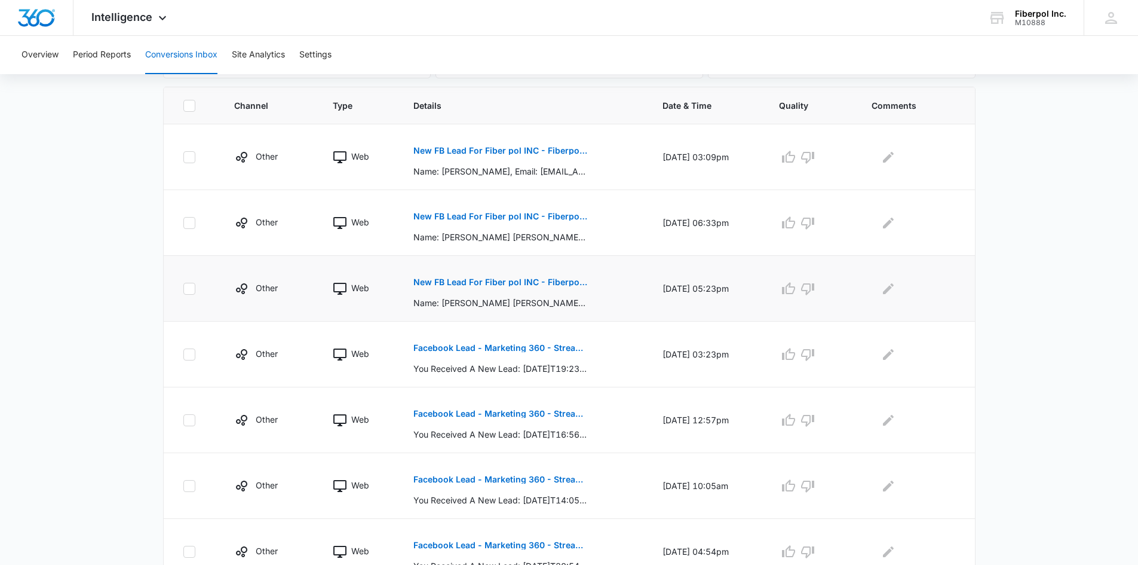
scroll to position [239, 0]
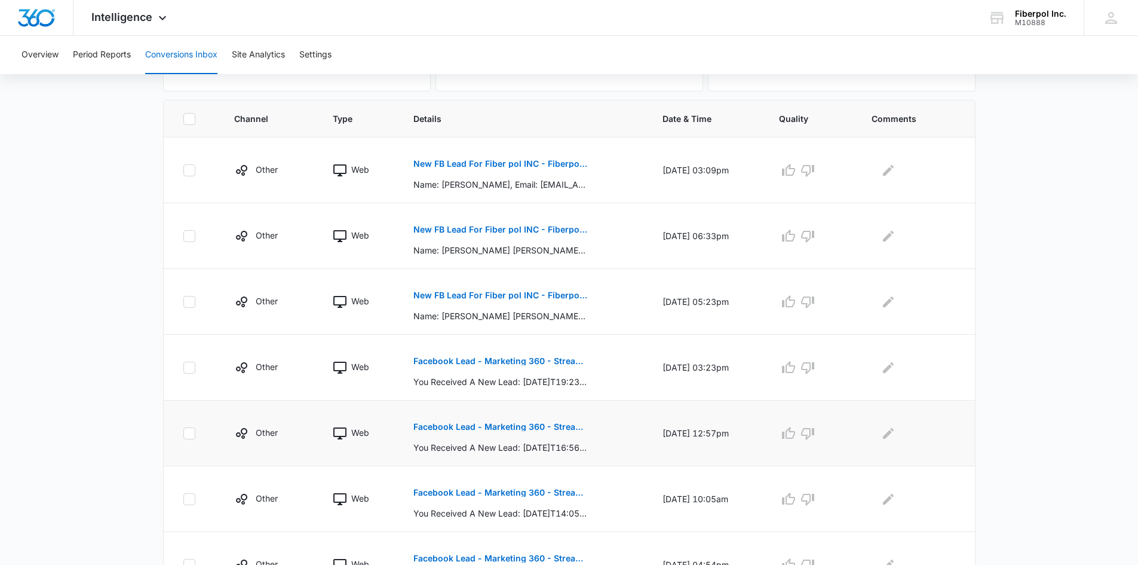
click at [552, 425] on p "Facebook Lead - Marketing 360 - Streamline Form" at bounding box center [501, 426] width 174 height 8
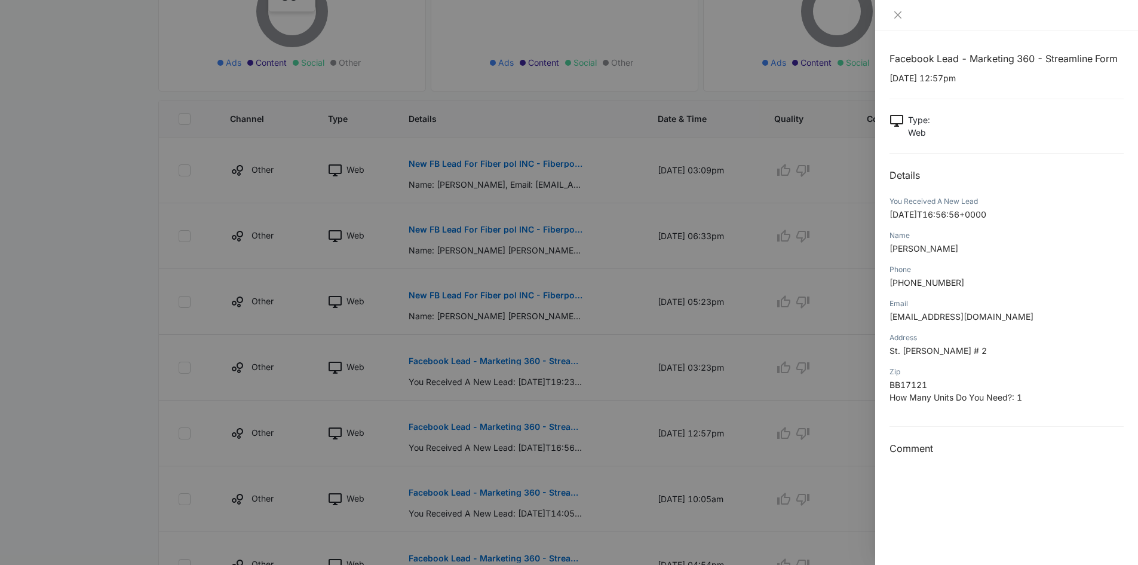
click at [547, 358] on div at bounding box center [569, 282] width 1138 height 565
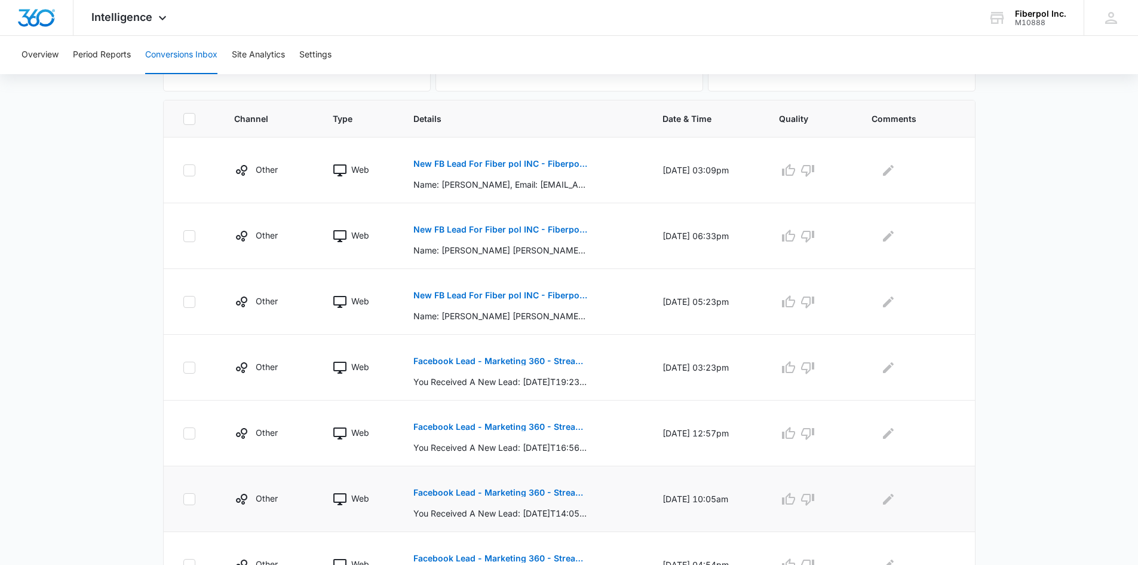
click at [555, 489] on p "Facebook Lead - Marketing 360 - Streamline Form" at bounding box center [501, 492] width 174 height 8
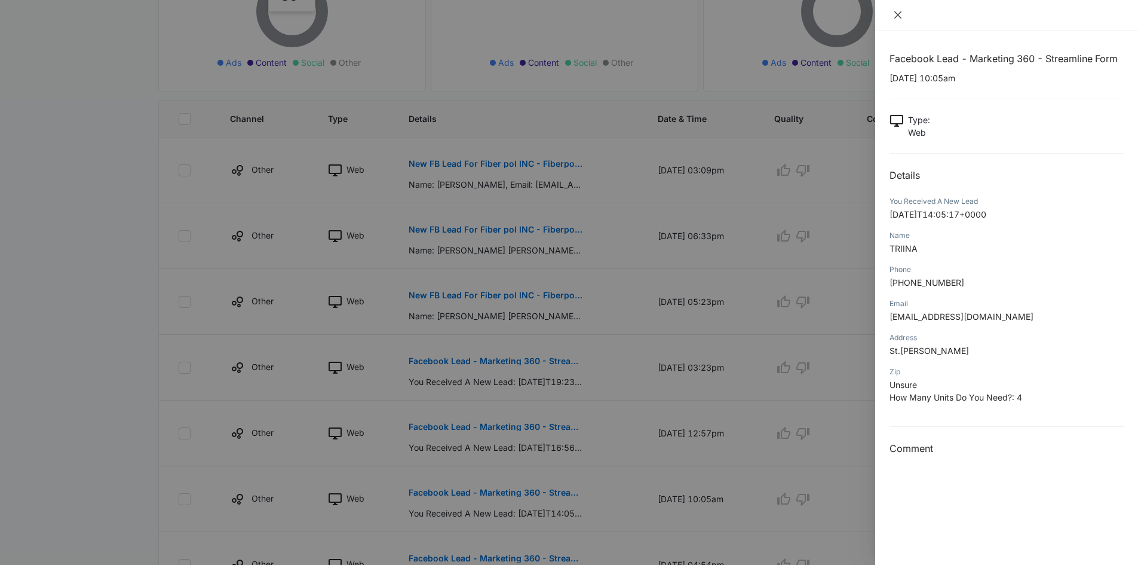
click at [894, 16] on icon "close" at bounding box center [898, 15] width 10 height 10
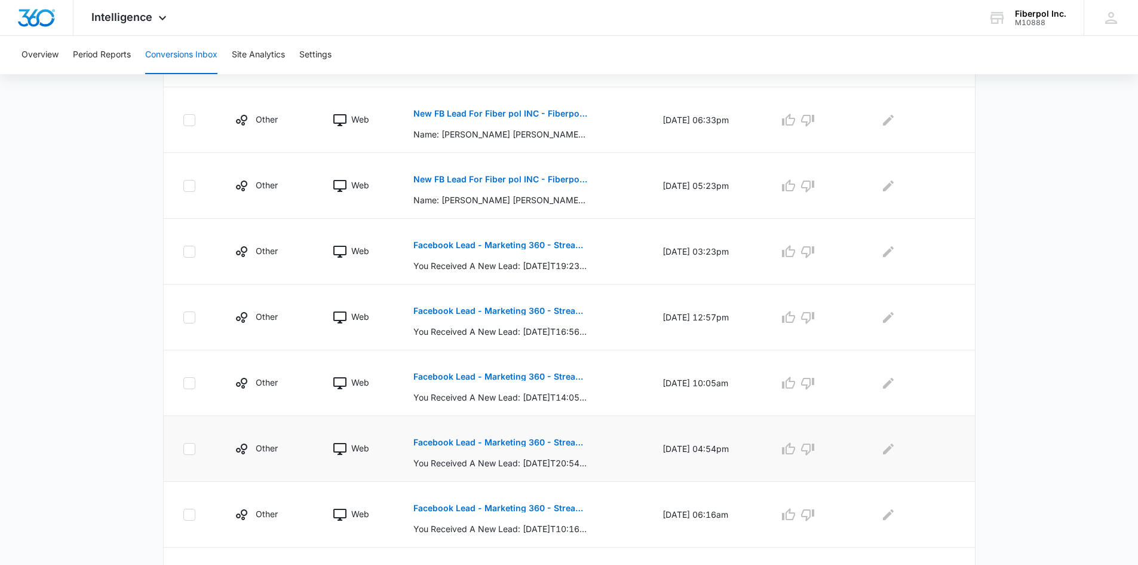
scroll to position [359, 0]
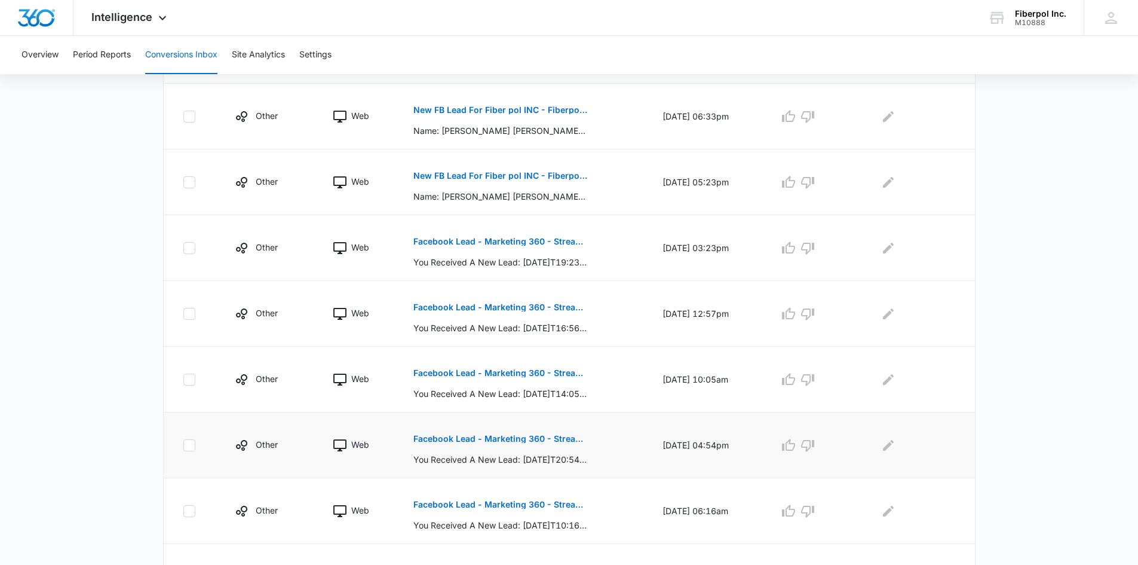
click at [569, 434] on button "Facebook Lead - Marketing 360 - Streamline Form" at bounding box center [501, 438] width 174 height 29
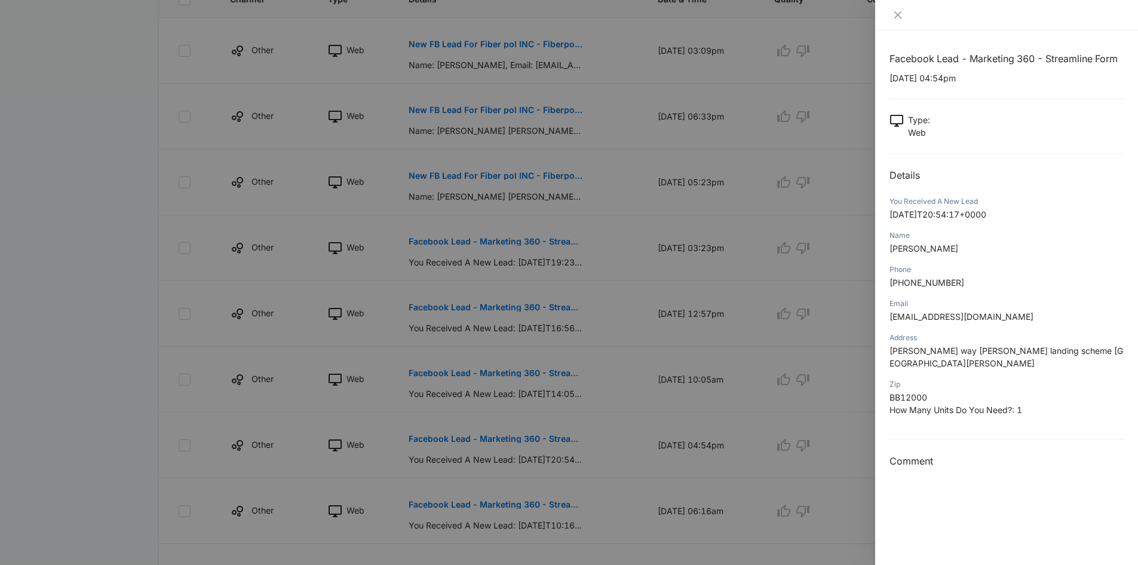
click at [1036, 235] on div "Name" at bounding box center [1007, 235] width 234 height 11
click at [612, 480] on div at bounding box center [569, 282] width 1138 height 565
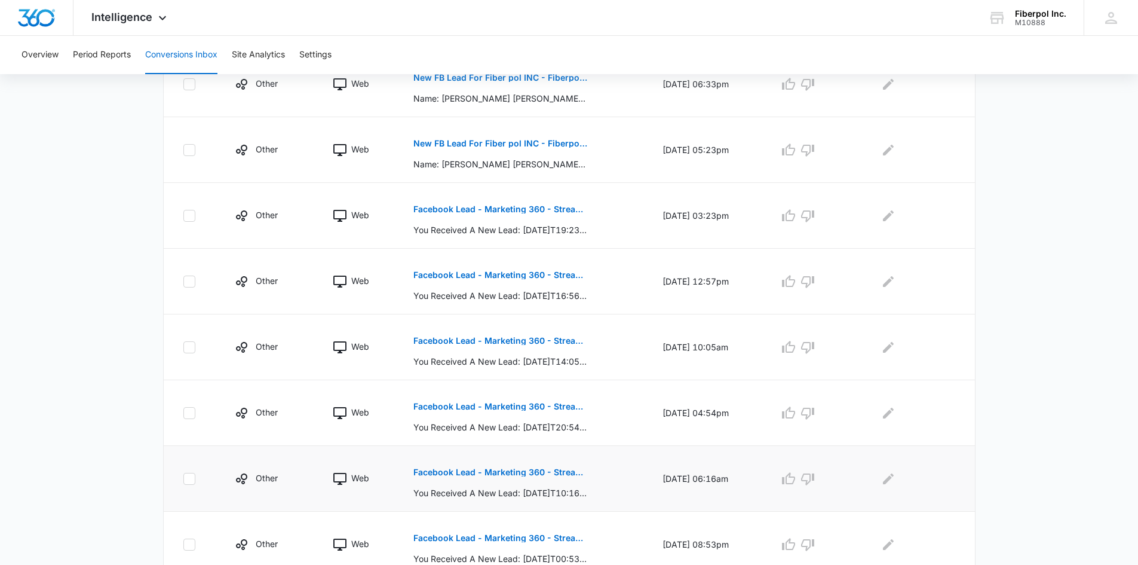
scroll to position [418, 0]
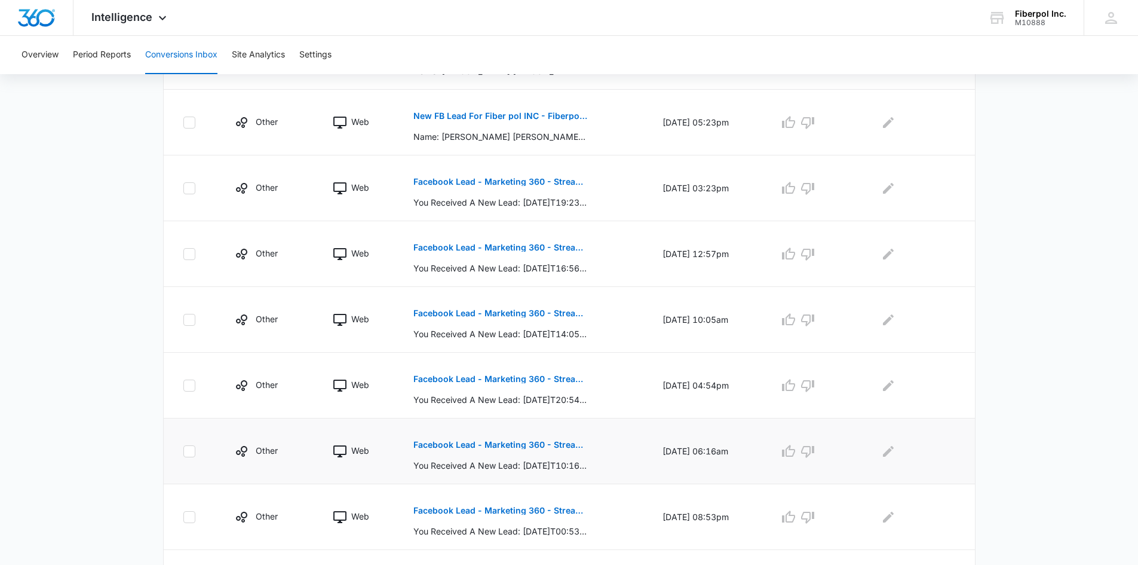
click at [563, 436] on button "Facebook Lead - Marketing 360 - Streamline Form" at bounding box center [501, 444] width 174 height 29
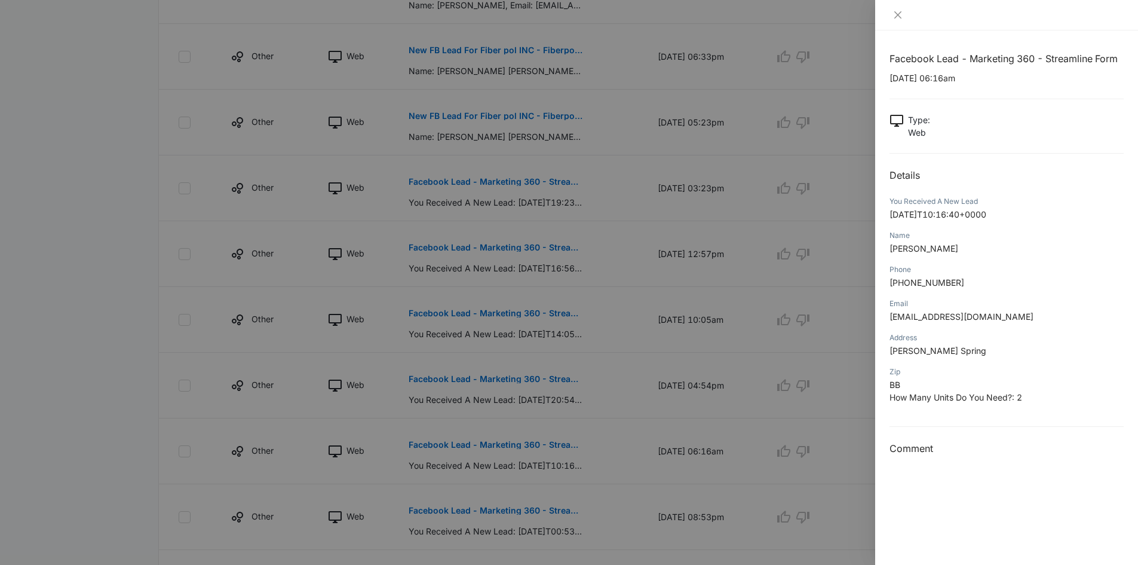
click at [620, 463] on div at bounding box center [569, 282] width 1138 height 565
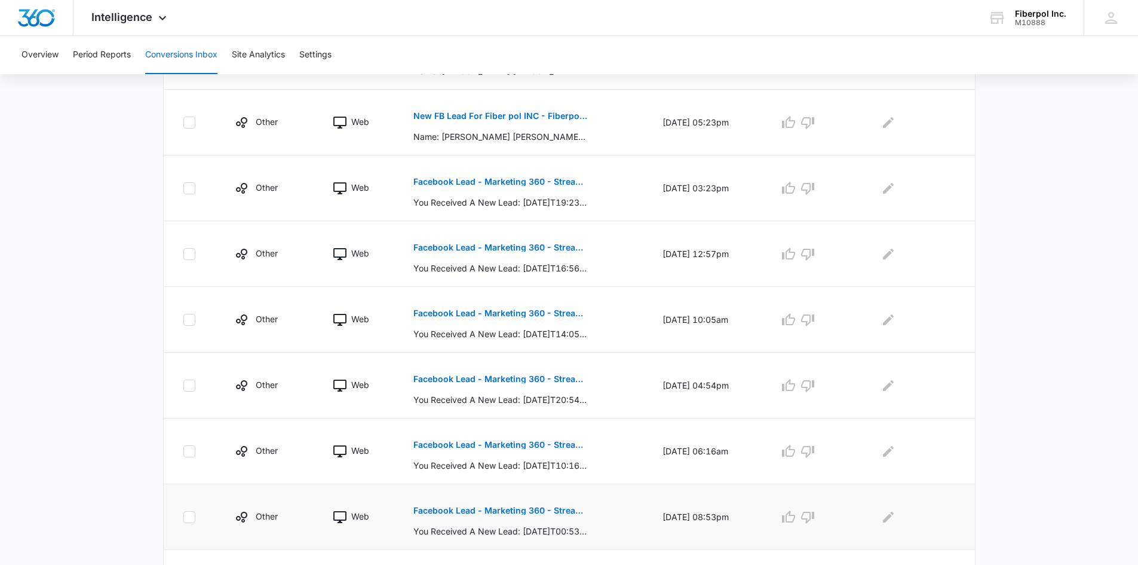
click at [558, 513] on p "Facebook Lead - Marketing 360 - Streamline Form" at bounding box center [501, 510] width 174 height 8
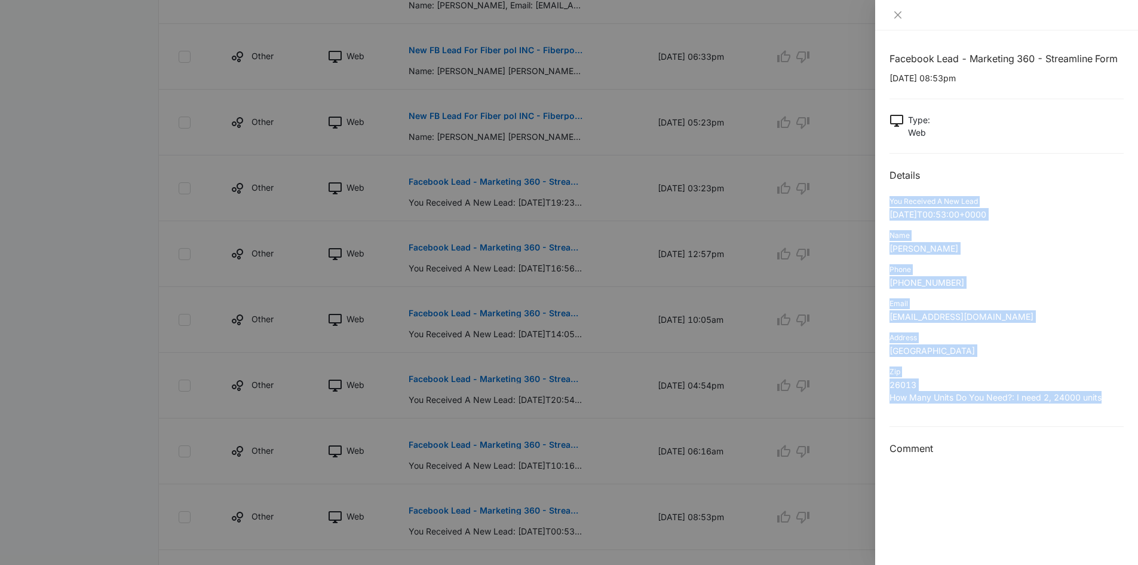
drag, startPoint x: 891, startPoint y: 198, endPoint x: 1127, endPoint y: 404, distance: 313.4
click at [1127, 404] on div "Facebook Lead - Marketing 360 - Streamline Form [DATE] 08:53pm Type : Web Detai…" at bounding box center [1006, 297] width 263 height 534
copy div "You Received A New Lead [DATE]T00:53:00+0000 Name [PERSON_NAME] Phone [PHONE_NU…"
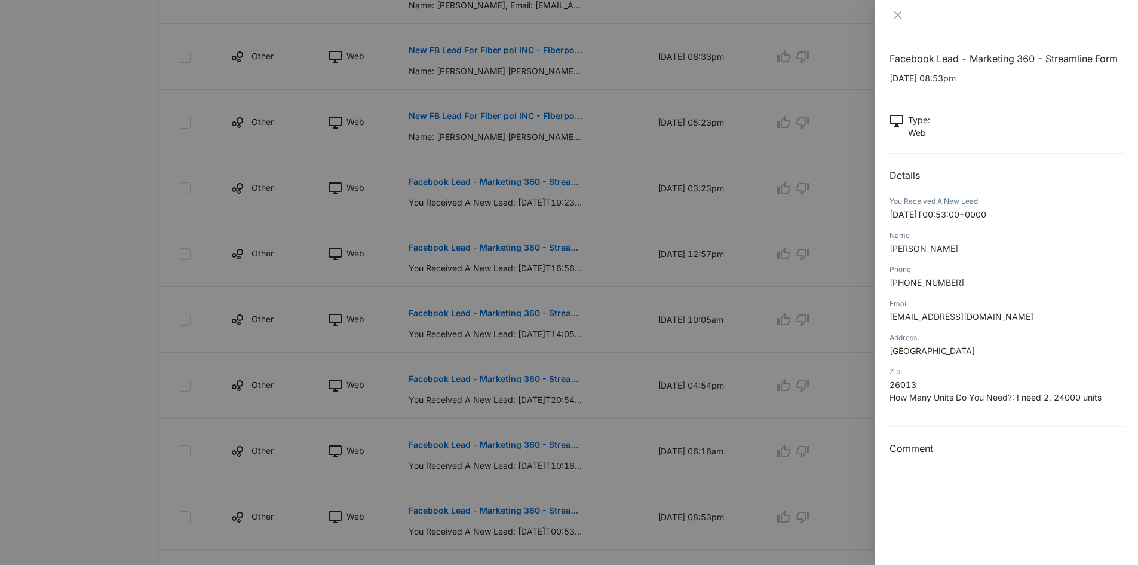
click at [143, 158] on div at bounding box center [569, 282] width 1138 height 565
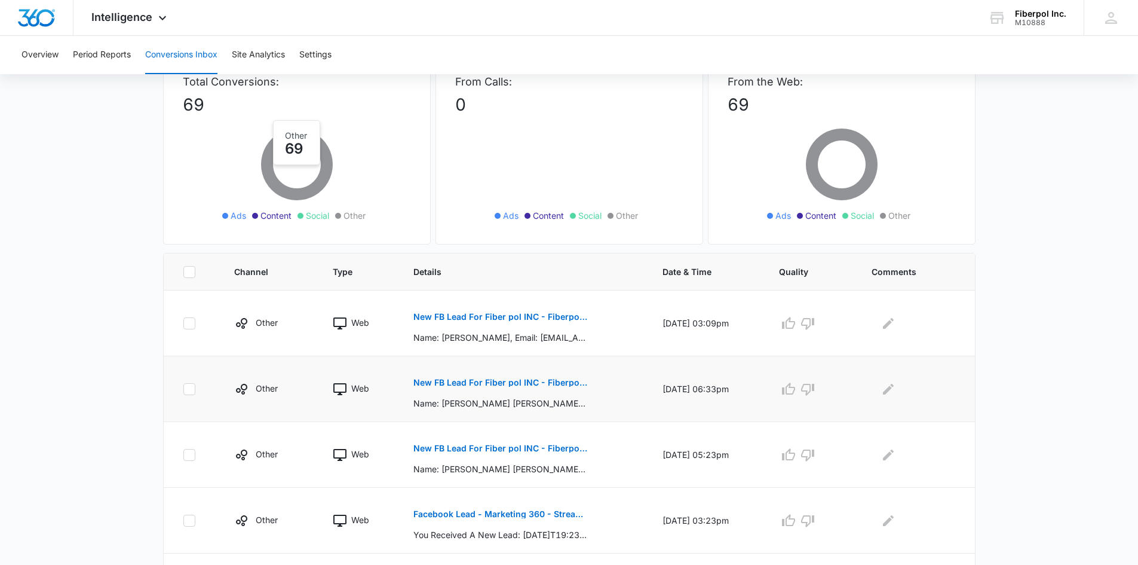
scroll to position [179, 0]
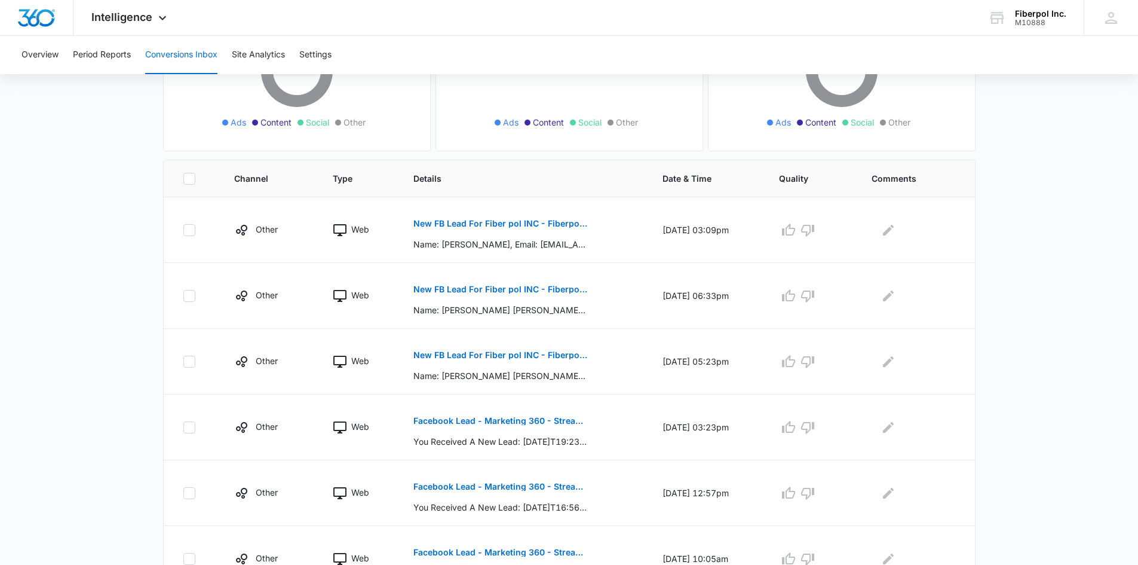
click at [1055, 218] on main "Filters [DATE] [DATE] New Conversion Total Conversions: 69 Ads Content Social O…" at bounding box center [569, 399] width 1138 height 985
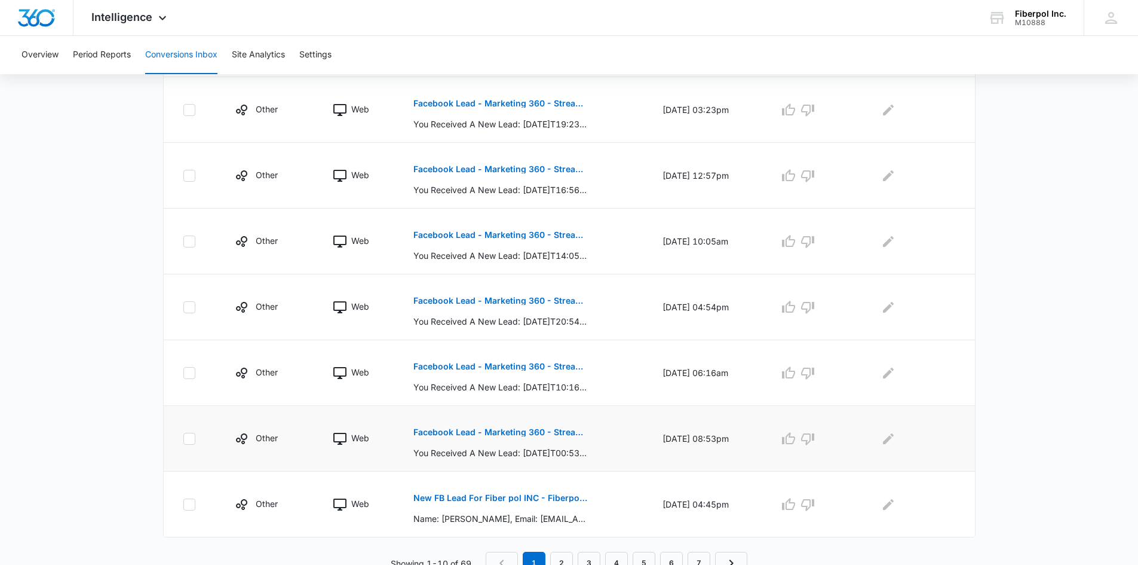
scroll to position [506, 0]
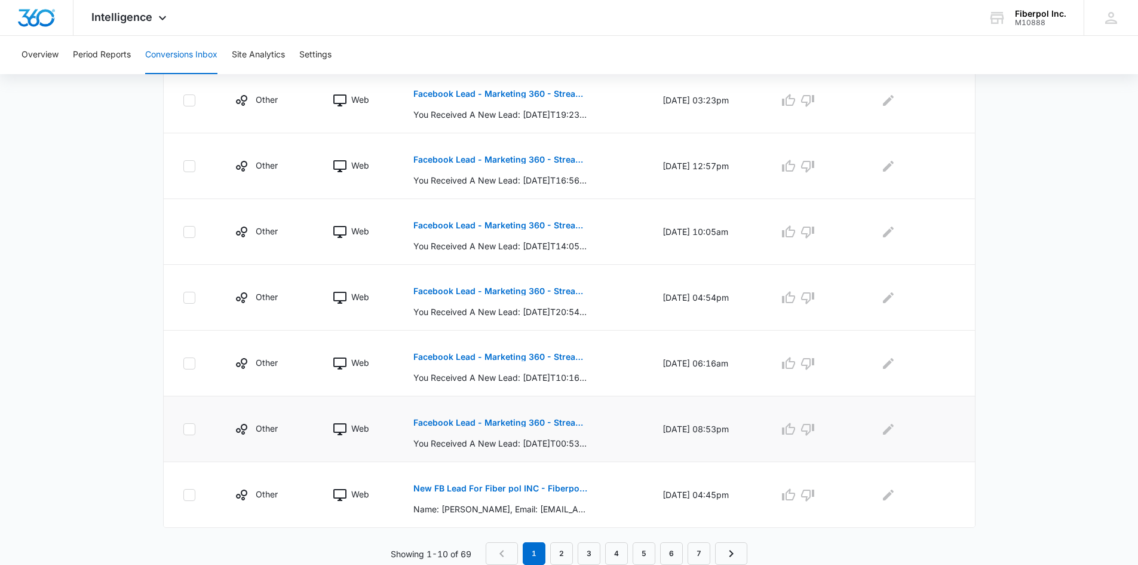
click at [521, 421] on p "Facebook Lead - Marketing 360 - Streamline Form" at bounding box center [501, 422] width 174 height 8
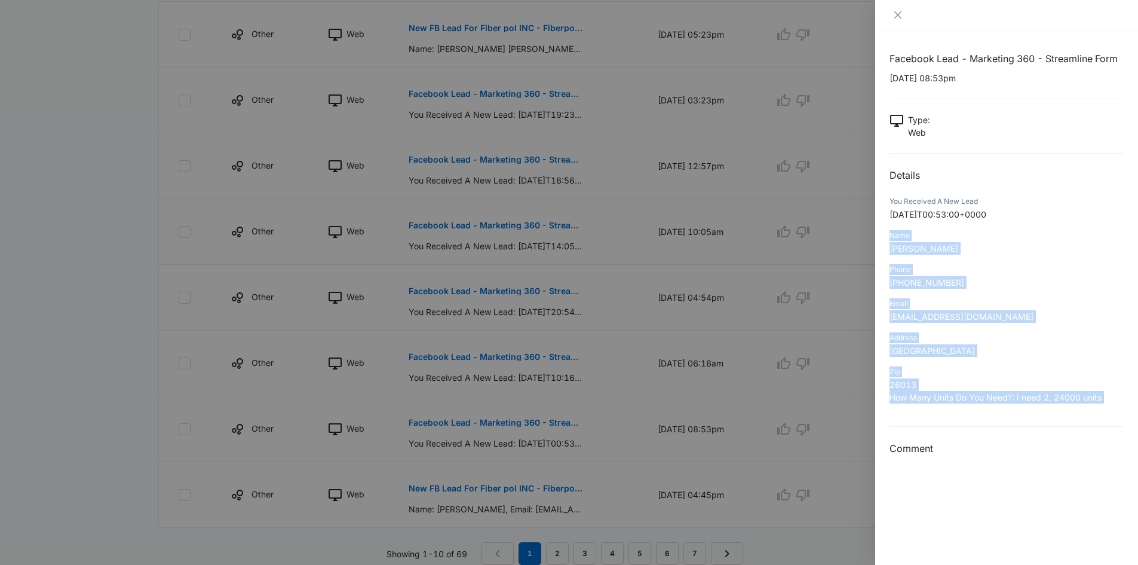
drag, startPoint x: 889, startPoint y: 233, endPoint x: 1101, endPoint y: 426, distance: 287.2
click at [1101, 426] on div "Facebook Lead - Marketing 360 - Streamline Form [DATE] 08:53pm Type : Web Detai…" at bounding box center [1006, 297] width 263 height 534
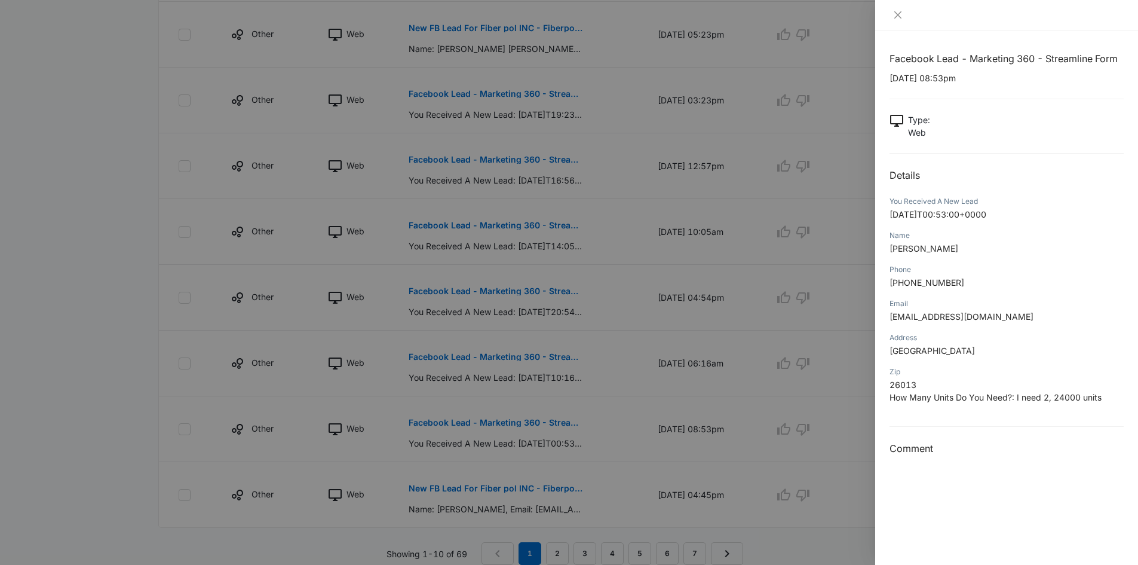
click at [1076, 451] on h3 "Comment" at bounding box center [1007, 448] width 234 height 14
click at [899, 15] on icon "close" at bounding box center [898, 15] width 10 height 10
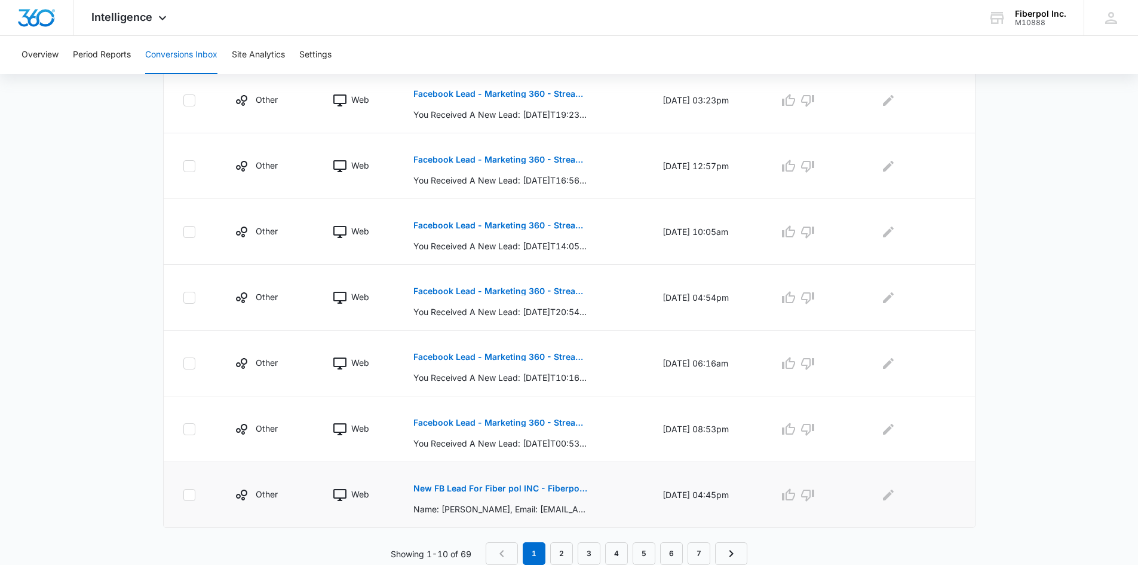
click at [556, 488] on p "New FB Lead For Fiber pol INC - Fiberpol Kitchen Transformation Lead Form" at bounding box center [501, 488] width 174 height 8
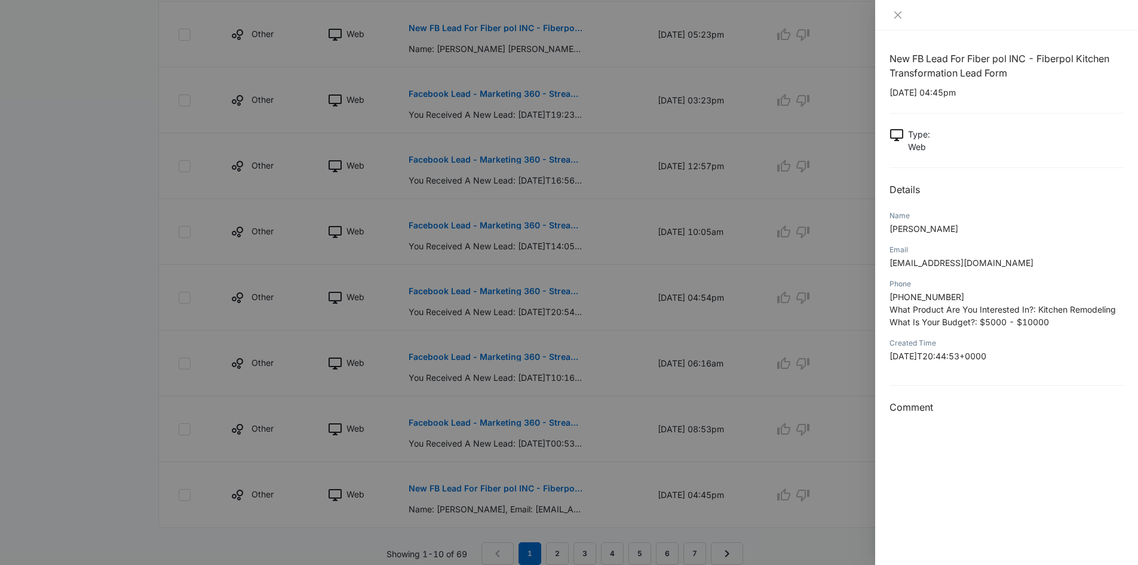
drag, startPoint x: 891, startPoint y: 209, endPoint x: 1030, endPoint y: 363, distance: 207.3
click at [1030, 363] on div "New FB Lead For Fiber pol INC - Fiberpol Kitchen Transformation Lead Form [DATE…" at bounding box center [1007, 232] width 234 height 363
copy div "Name [PERSON_NAME] Email [EMAIL_ADDRESS][DOMAIN_NAME] Phone [PHONE_NUMBER] What…"
click at [553, 546] on div at bounding box center [569, 282] width 1138 height 565
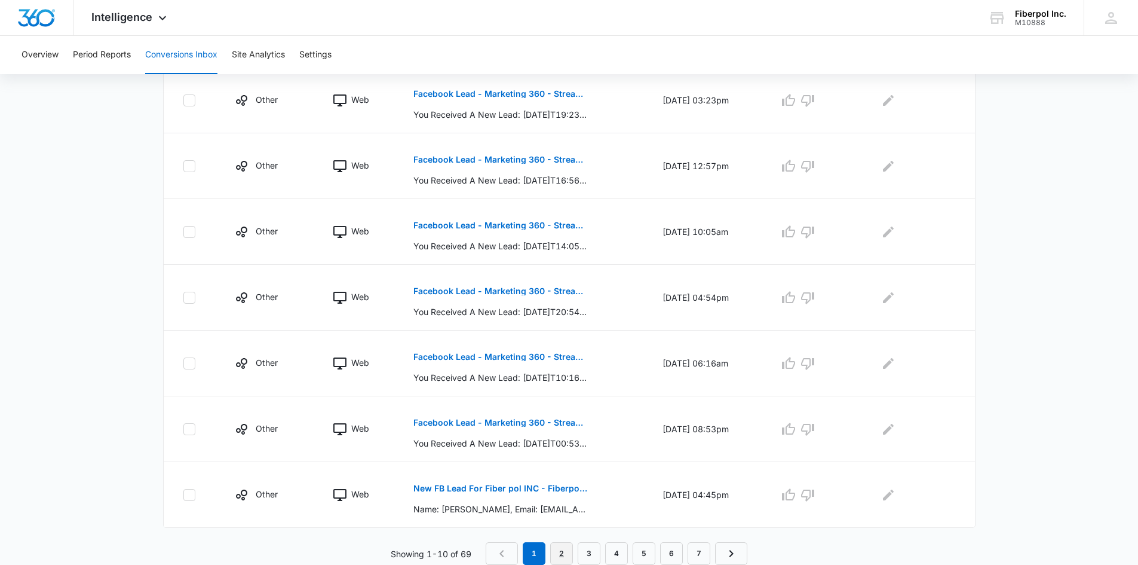
click at [559, 555] on link "2" at bounding box center [561, 553] width 23 height 23
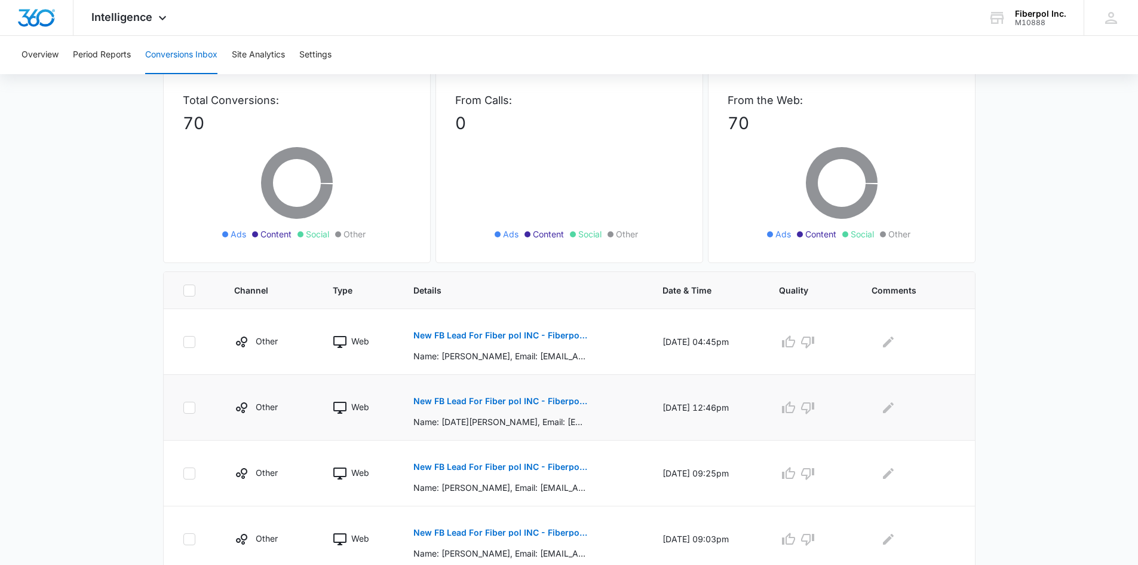
scroll to position [120, 0]
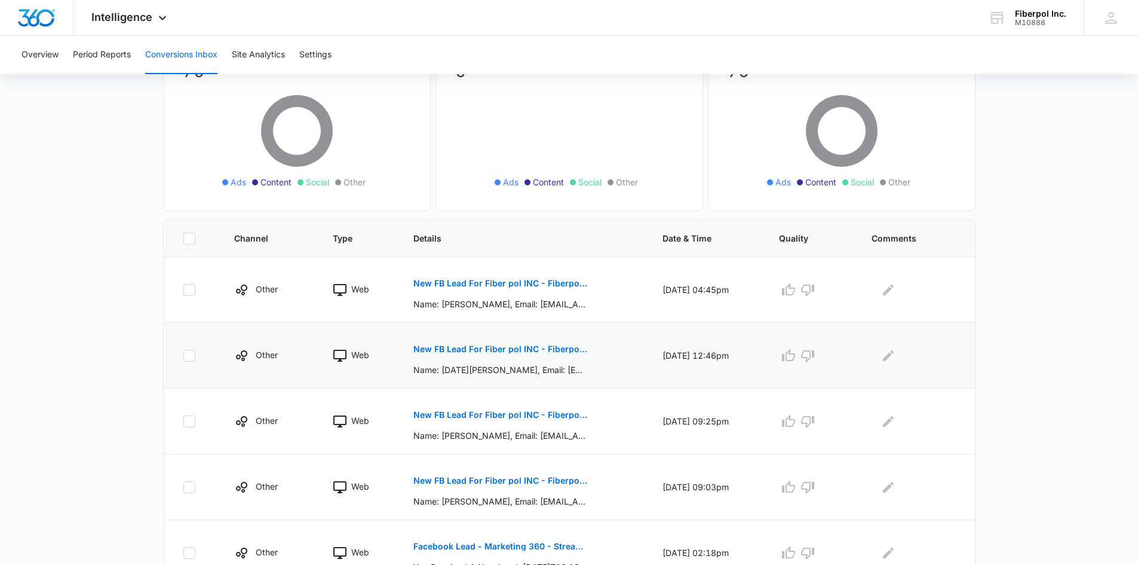
click at [536, 349] on p "New FB Lead For Fiber pol INC - Fiberpol Kitchen Transformation Lead Form" at bounding box center [501, 349] width 174 height 8
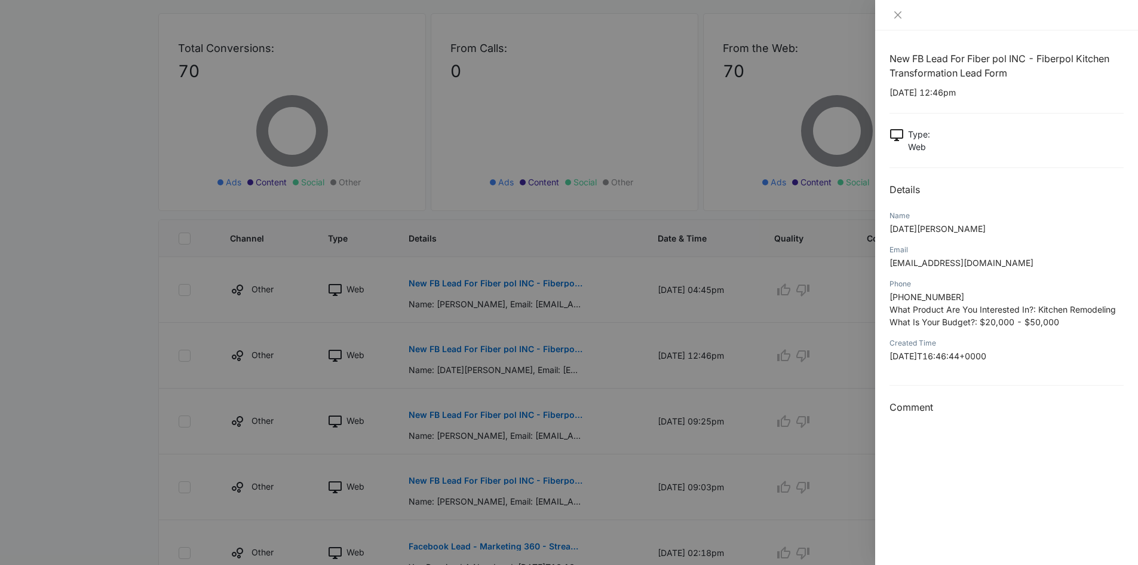
drag, startPoint x: 889, startPoint y: 215, endPoint x: 1057, endPoint y: 360, distance: 222.4
click at [1057, 360] on div "New FB Lead For Fiber pol INC - Fiberpol Kitchen Transformation Lead Form [DATE…" at bounding box center [1006, 297] width 263 height 534
click at [968, 464] on div "New FB Lead For Fiber pol INC - Fiberpol Kitchen Transformation Lead Form [DATE…" at bounding box center [1006, 297] width 263 height 534
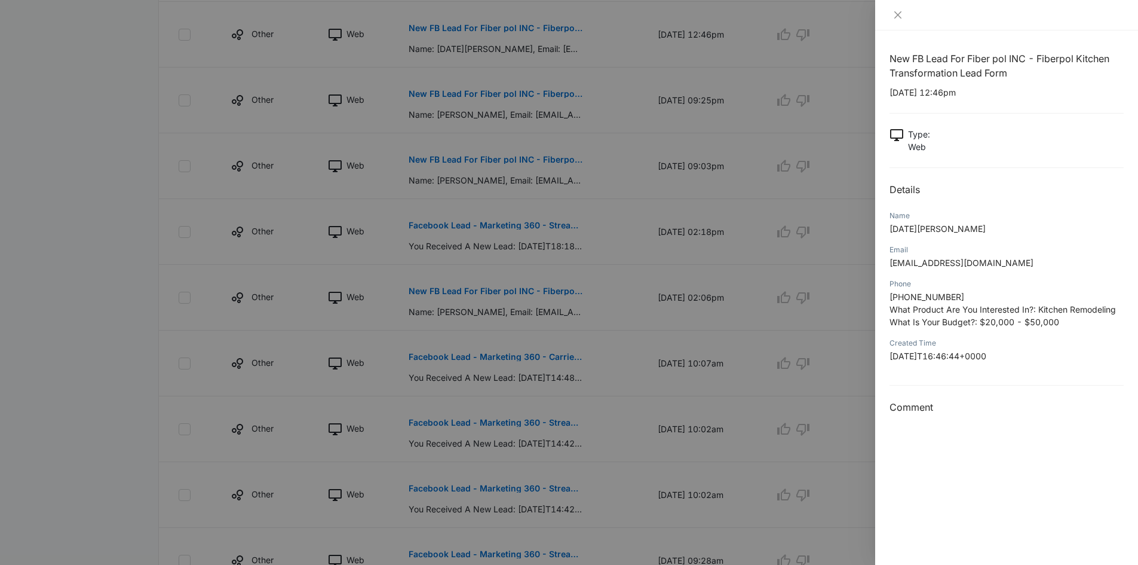
scroll to position [478, 0]
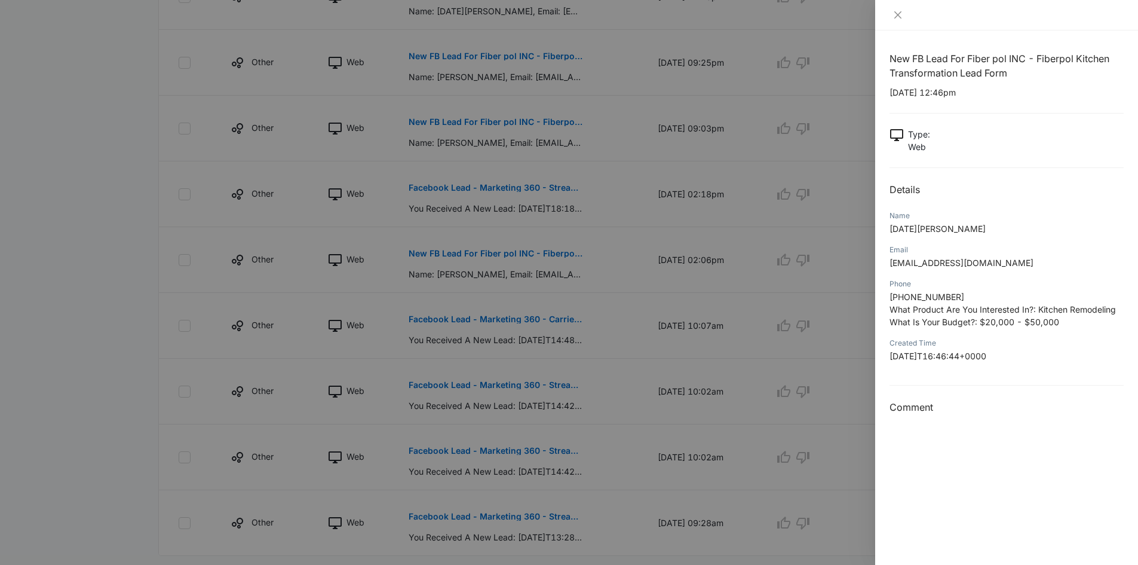
click at [124, 343] on div at bounding box center [569, 282] width 1138 height 565
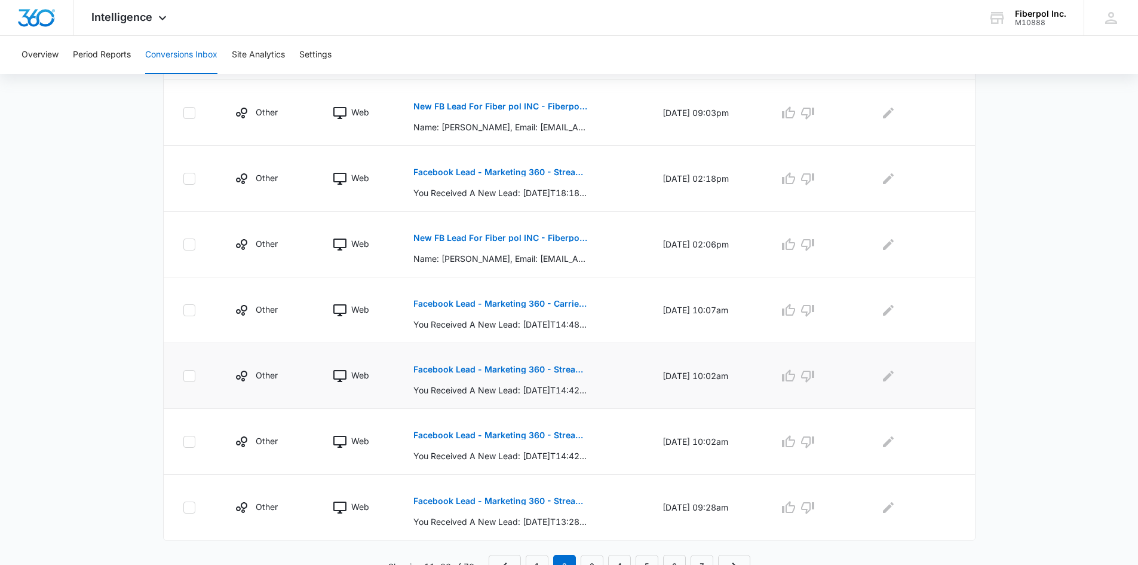
scroll to position [506, 0]
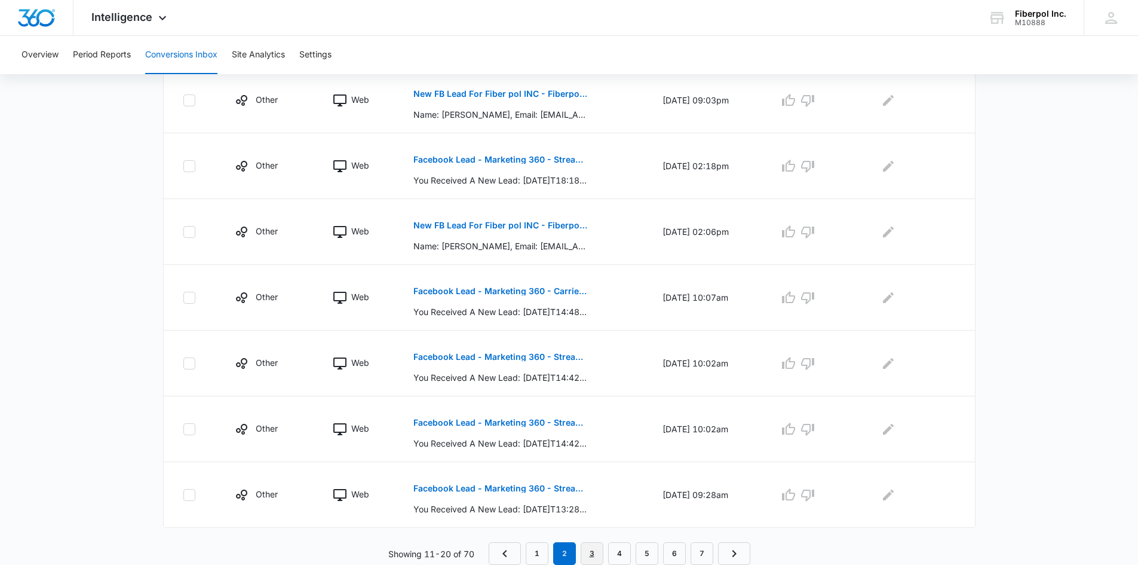
click at [589, 552] on link "3" at bounding box center [592, 553] width 23 height 23
click at [563, 552] on link "2" at bounding box center [564, 553] width 23 height 23
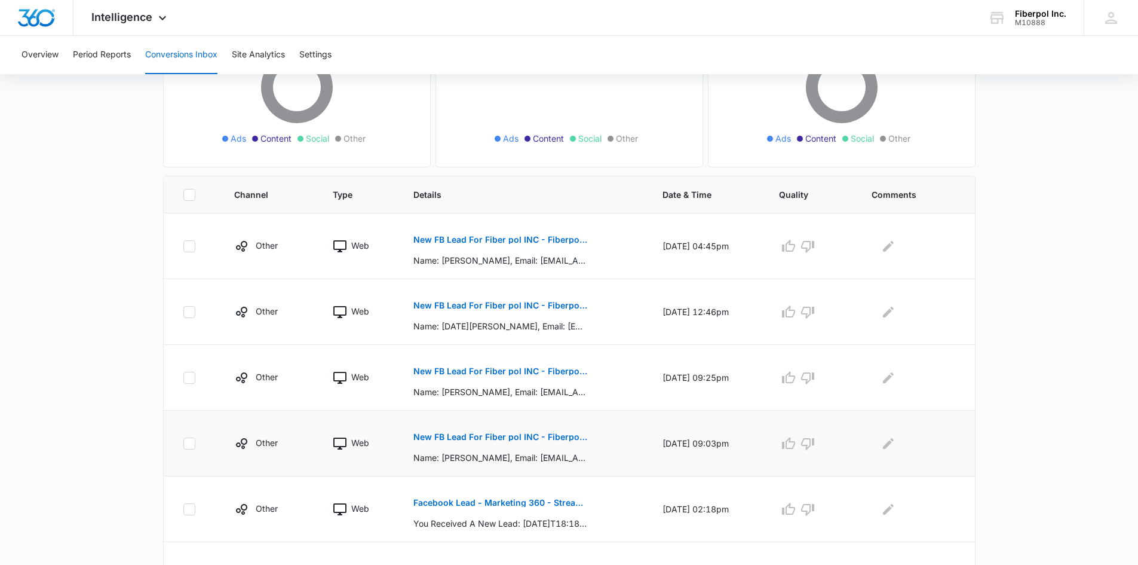
scroll to position [88, 0]
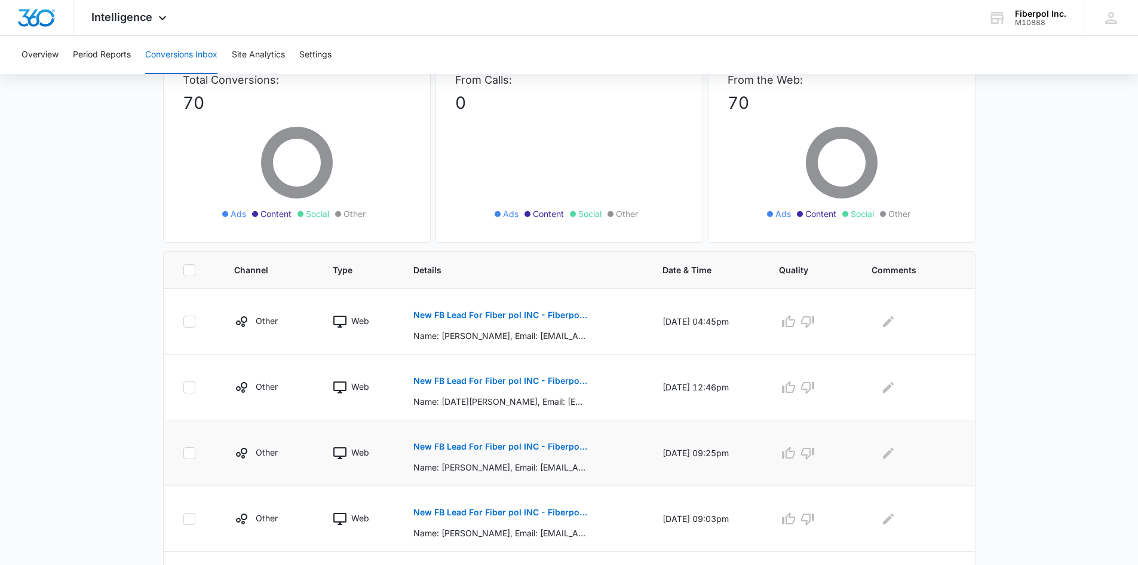
click at [549, 445] on p "New FB Lead For Fiber pol INC - Fiberpol Kitchen Transformation Lead Form" at bounding box center [501, 446] width 174 height 8
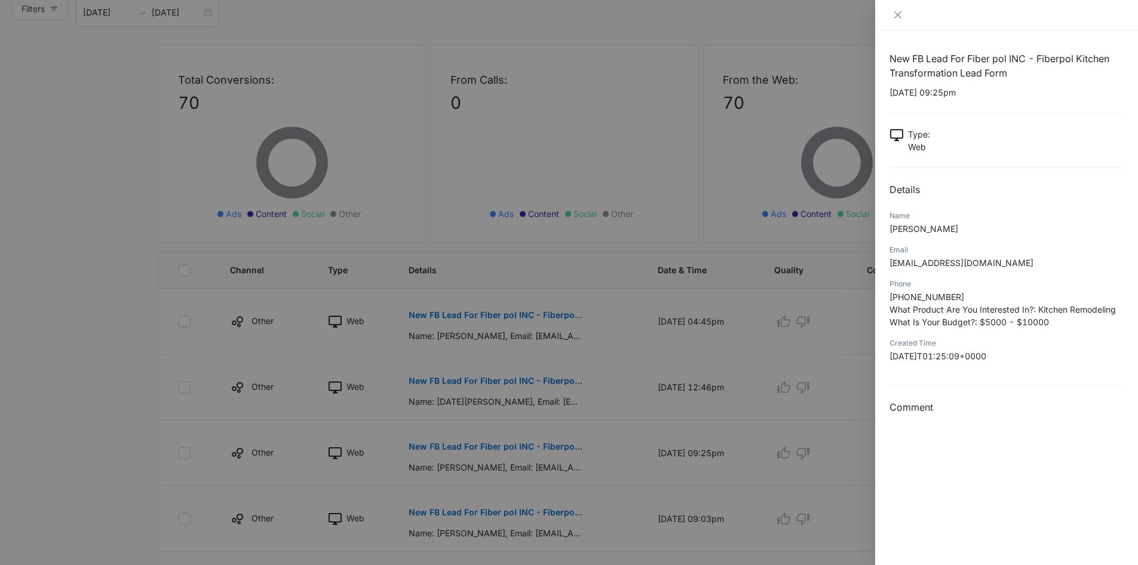
drag, startPoint x: 889, startPoint y: 214, endPoint x: 1042, endPoint y: 333, distance: 194.2
click at [1073, 355] on div "New FB Lead For Fiber pol INC - Fiberpol Kitchen Transformation Lead Form [DATE…" at bounding box center [1006, 297] width 263 height 534
click at [610, 393] on div at bounding box center [569, 282] width 1138 height 565
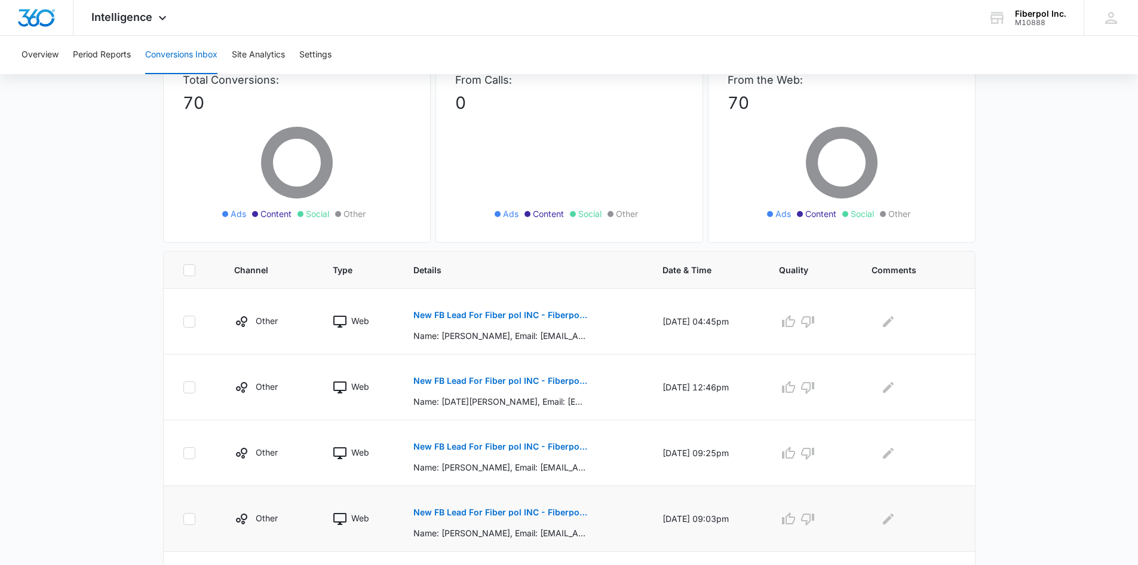
click at [553, 509] on p "New FB Lead For Fiber pol INC - Fiberpol Kitchen Transformation Lead Form" at bounding box center [501, 512] width 174 height 8
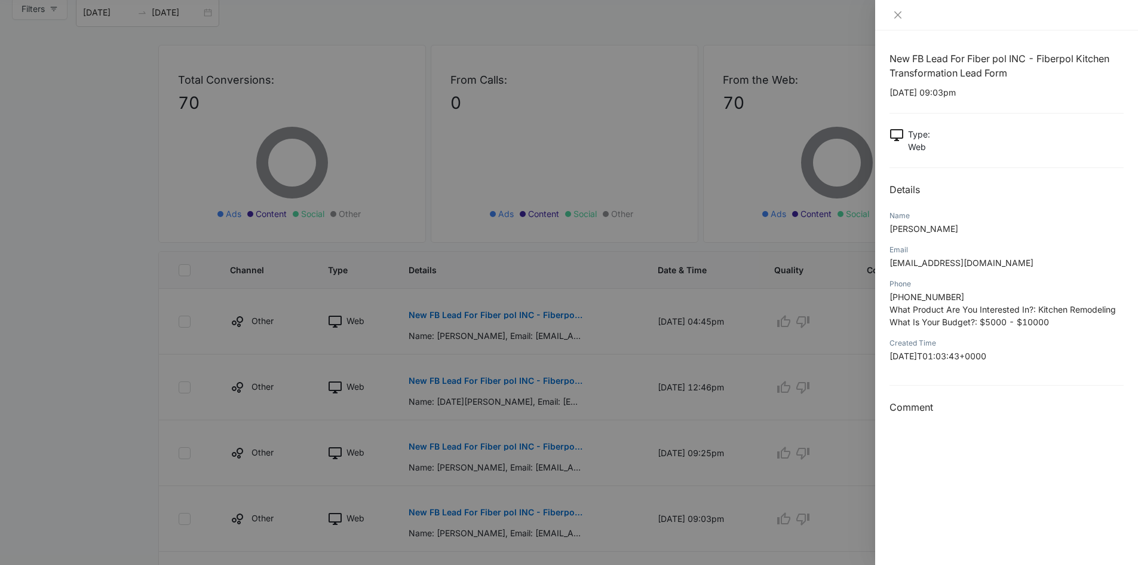
click at [887, 186] on div "New FB Lead For Fiber pol INC - Fiberpol Kitchen Transformation Lead Form [DATE…" at bounding box center [1006, 297] width 263 height 534
drag, startPoint x: 890, startPoint y: 216, endPoint x: 1027, endPoint y: 356, distance: 195.6
click at [1027, 356] on div "New FB Lead For Fiber pol INC - Fiberpol Kitchen Transformation Lead Form [DATE…" at bounding box center [1007, 232] width 234 height 363
click at [994, 199] on div "New FB Lead For Fiber pol INC - Fiberpol Kitchen Transformation Lead Form [DATE…" at bounding box center [1007, 232] width 234 height 363
click at [904, 16] on button "Close" at bounding box center [898, 15] width 17 height 11
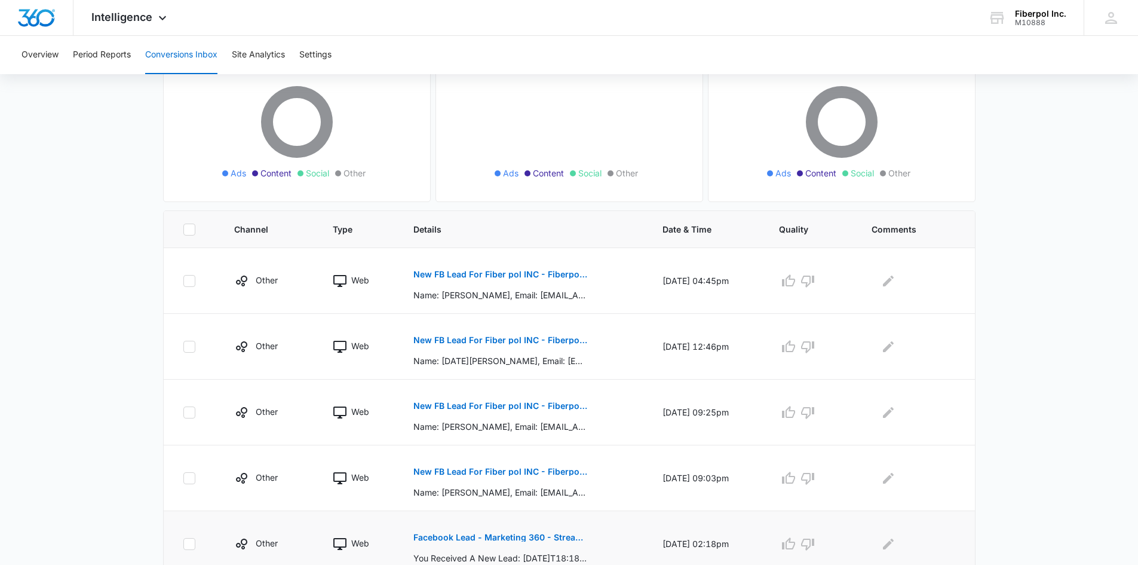
scroll to position [148, 0]
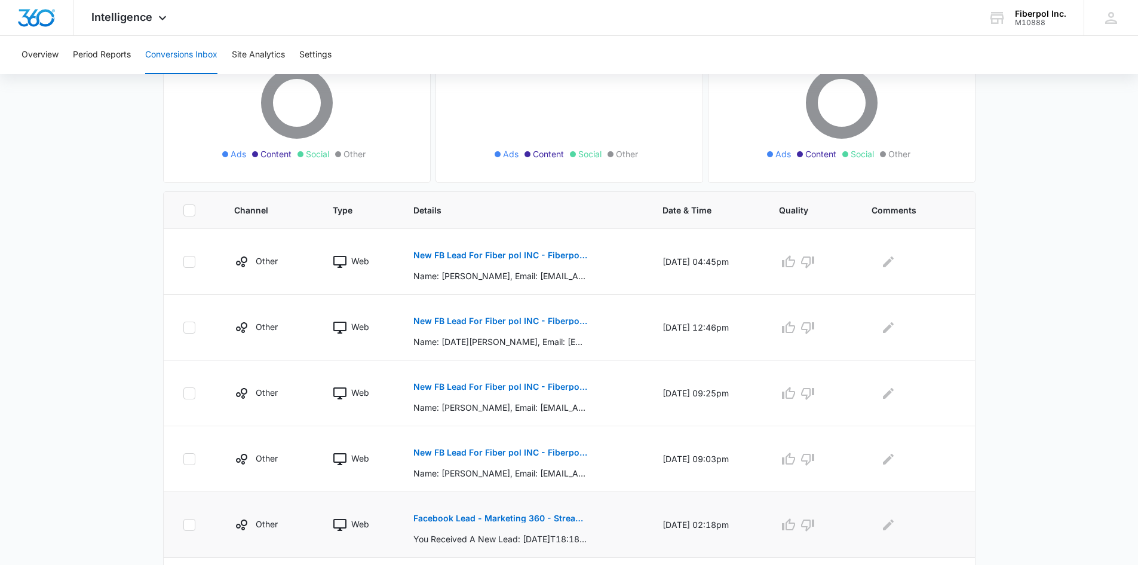
click at [525, 515] on p "Facebook Lead - Marketing 360 - Streamline Form" at bounding box center [501, 518] width 174 height 8
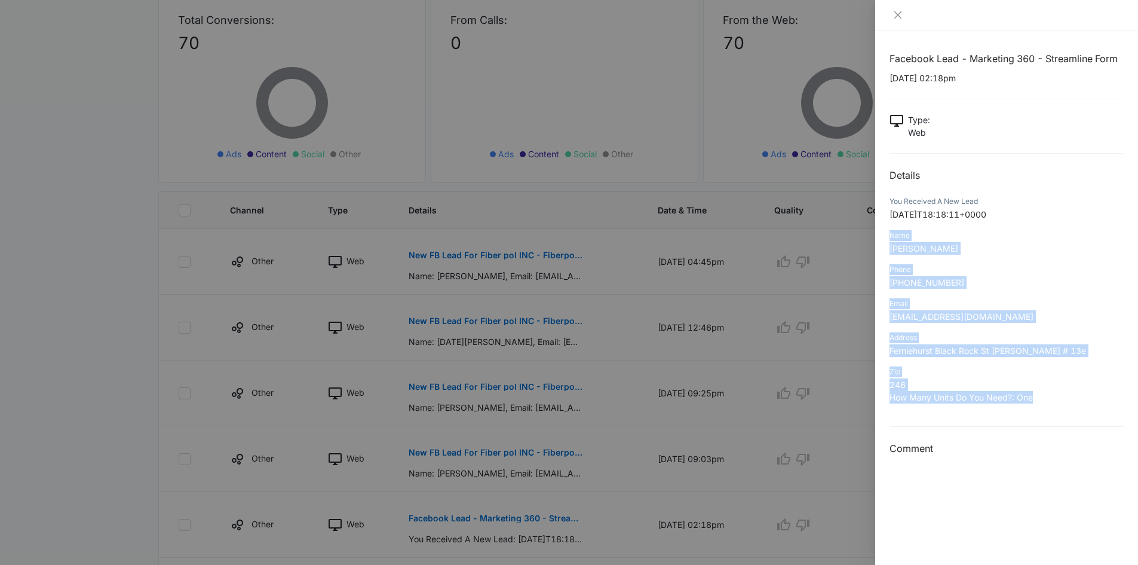
drag, startPoint x: 892, startPoint y: 235, endPoint x: 1064, endPoint y: 399, distance: 238.0
click at [1064, 399] on div "Facebook Lead - Marketing 360 - Streamline Form [DATE] 02:18pm Type : Web Detai…" at bounding box center [1006, 297] width 263 height 534
drag, startPoint x: 889, startPoint y: 198, endPoint x: 1043, endPoint y: 409, distance: 261.3
click at [1043, 409] on div "Facebook Lead - Marketing 360 - Streamline Form [DATE] 02:18pm Type : Web Detai…" at bounding box center [1006, 297] width 263 height 534
click at [596, 455] on div at bounding box center [569, 282] width 1138 height 565
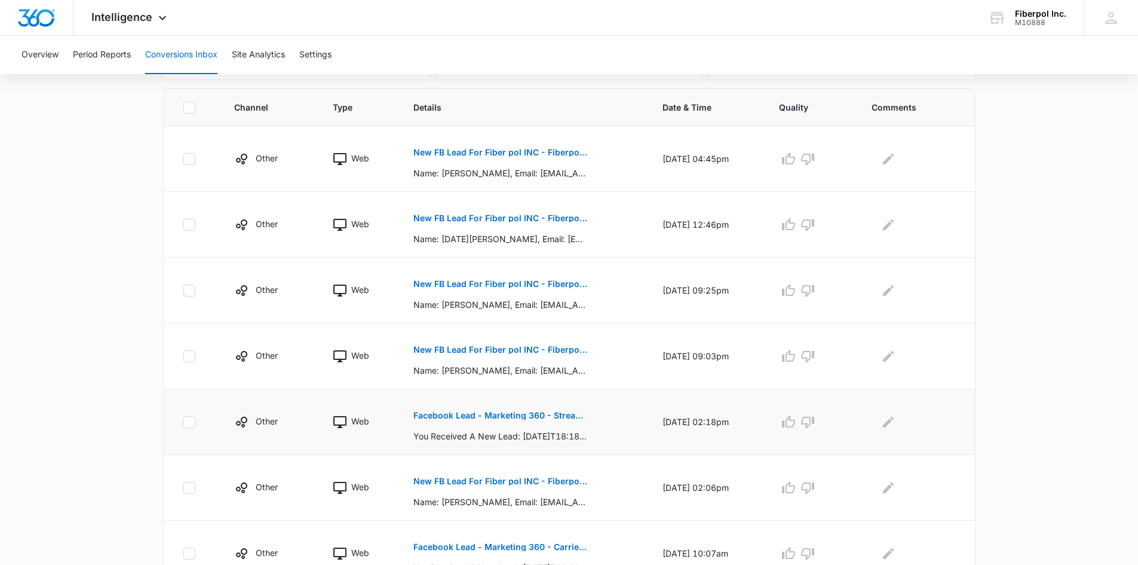
scroll to position [267, 0]
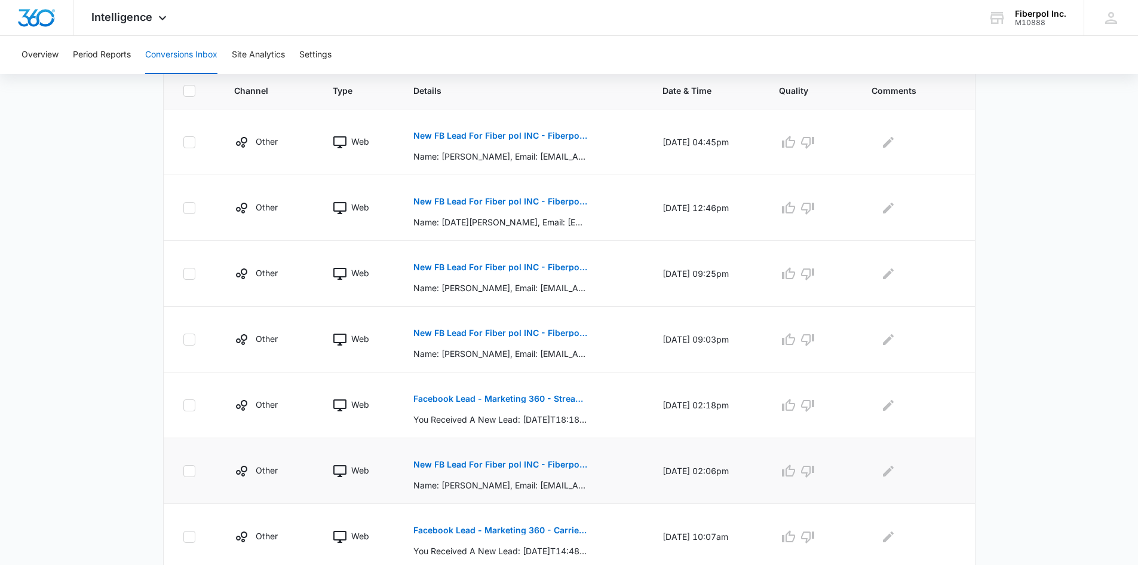
click at [561, 465] on p "New FB Lead For Fiber pol INC - Fiberpol Kitchen Transformation Lead Form" at bounding box center [501, 464] width 174 height 8
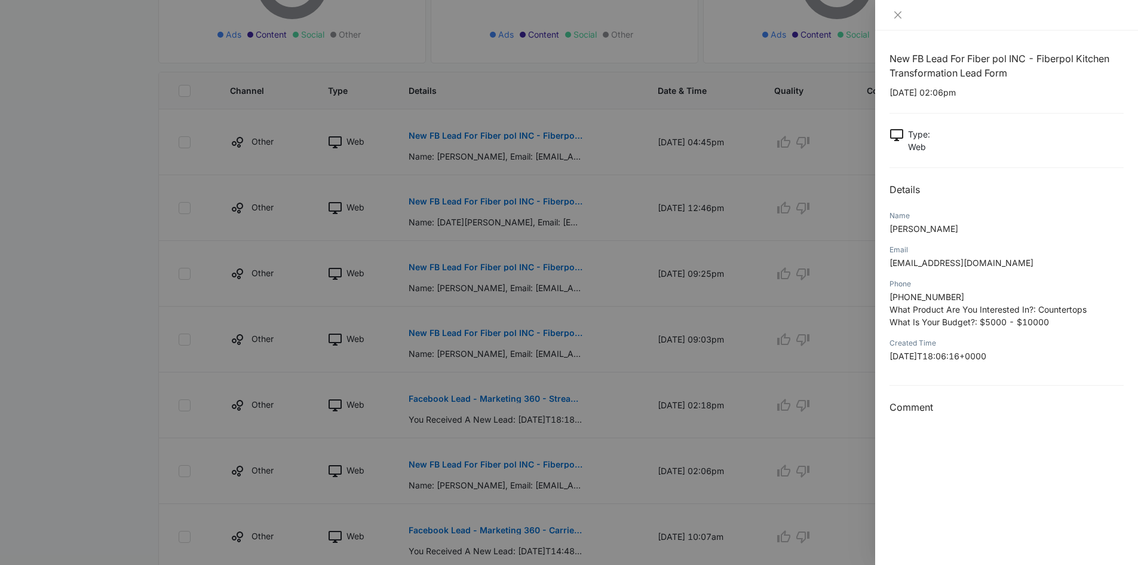
drag, startPoint x: 890, startPoint y: 212, endPoint x: 1028, endPoint y: 362, distance: 203.8
click at [1032, 365] on div "New FB Lead For Fiber pol INC - Fiberpol Kitchen Transformation Lead Form [DATE…" at bounding box center [1007, 232] width 234 height 363
click at [899, 14] on icon "close" at bounding box center [898, 14] width 7 height 7
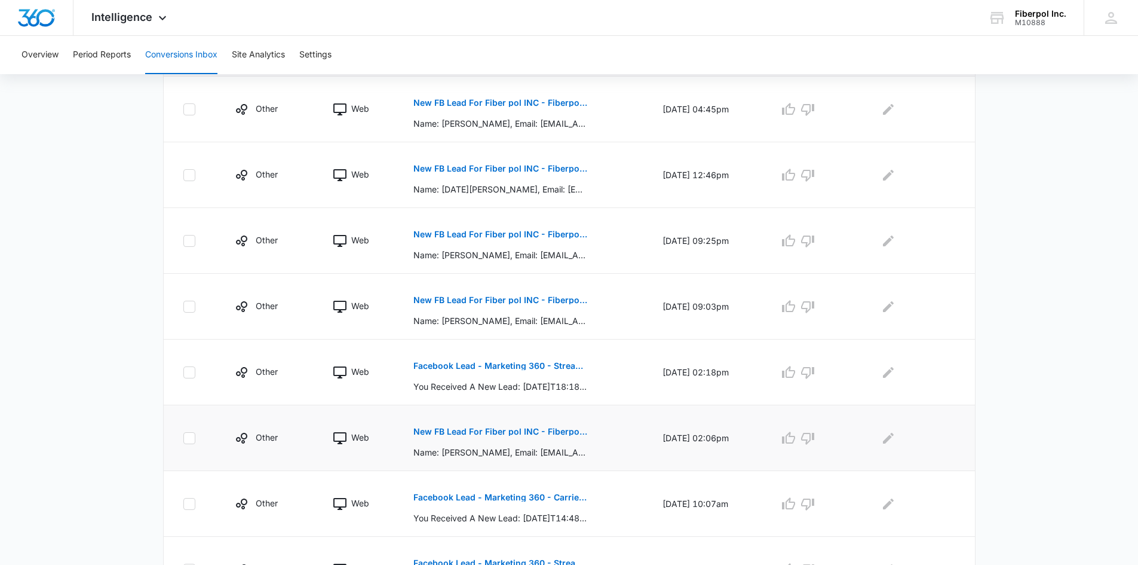
scroll to position [327, 0]
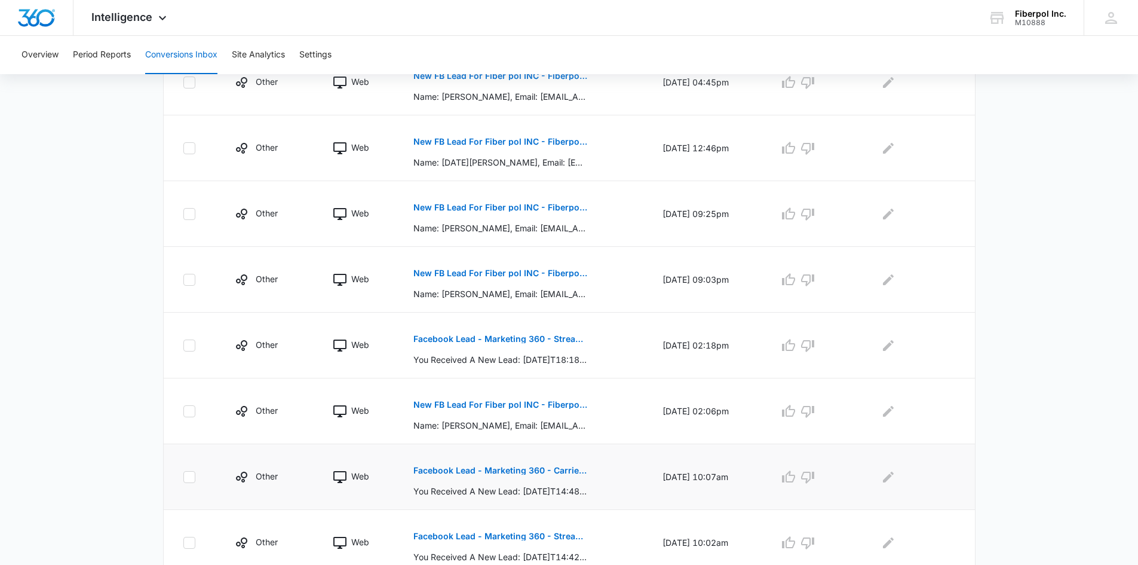
click at [549, 474] on button "Facebook Lead - Marketing 360 - Carrier AC" at bounding box center [501, 470] width 174 height 29
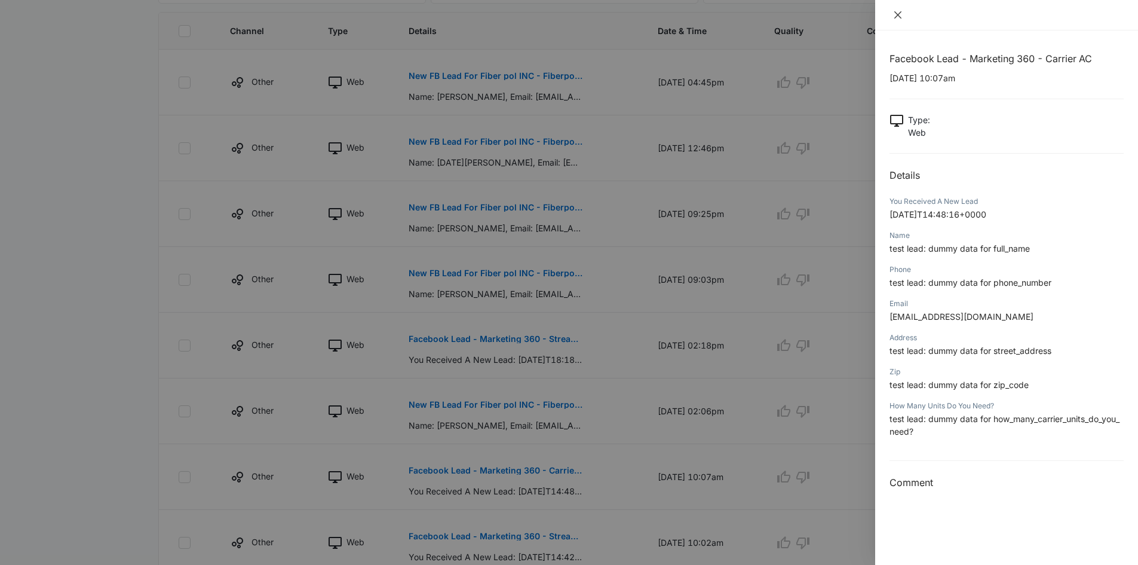
click at [895, 14] on icon "close" at bounding box center [898, 15] width 10 height 10
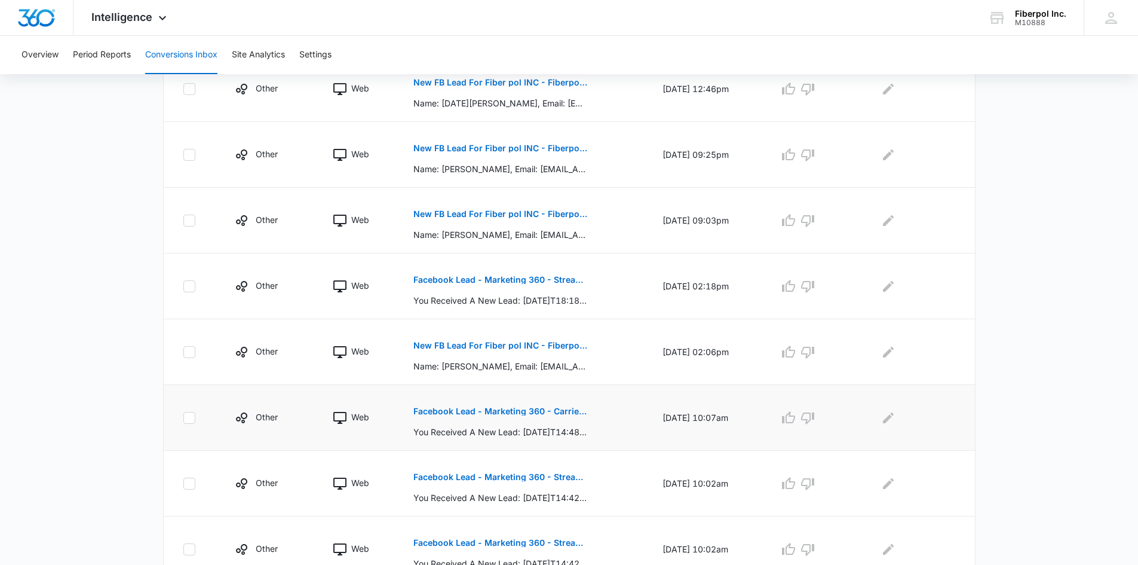
scroll to position [387, 0]
click at [568, 474] on p "Facebook Lead - Marketing 360 - Streamline Form" at bounding box center [501, 476] width 174 height 8
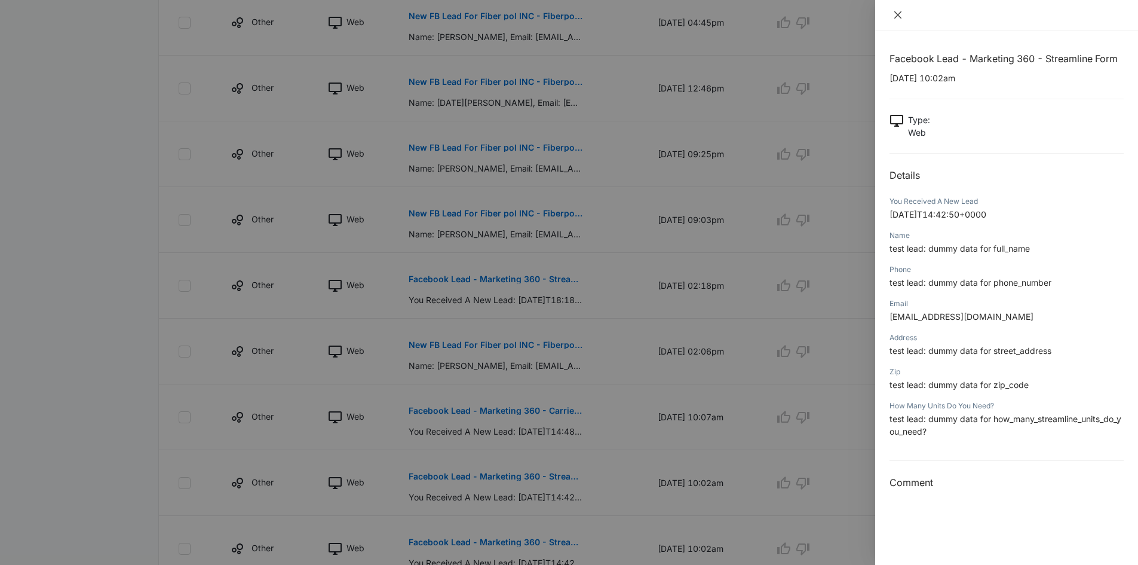
click at [904, 14] on button "Close" at bounding box center [898, 15] width 17 height 11
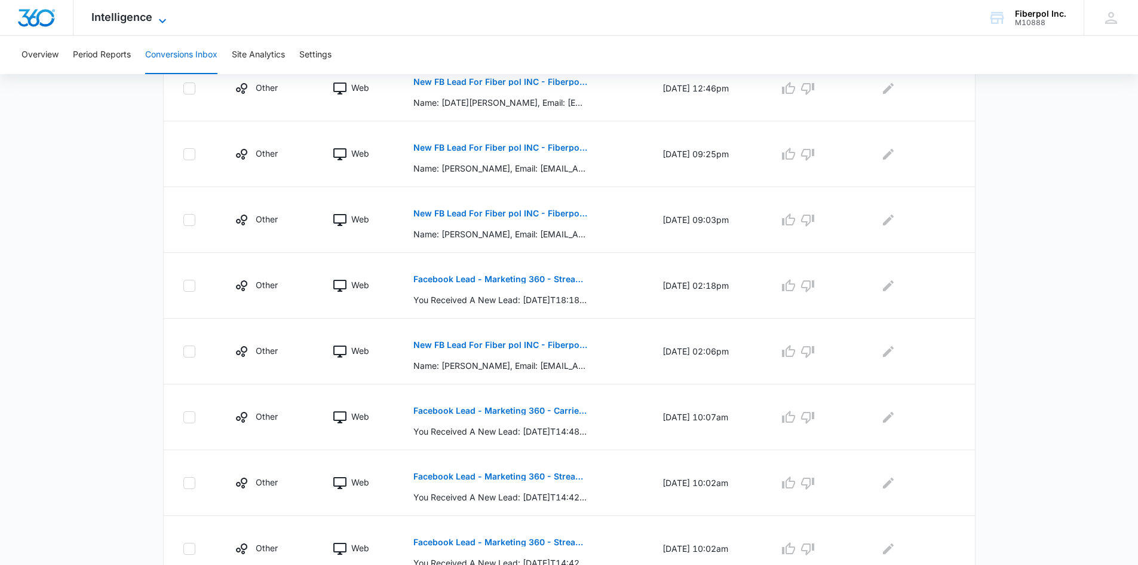
click at [113, 16] on span "Intelligence" at bounding box center [121, 17] width 61 height 13
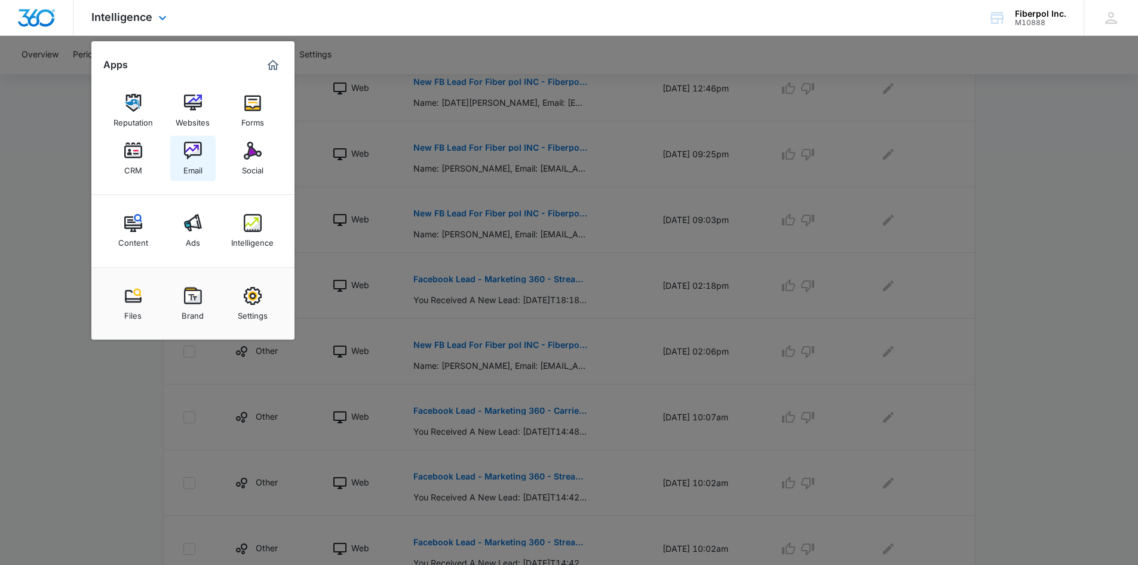
click at [196, 155] on img at bounding box center [193, 151] width 18 height 18
